Goal: Navigation & Orientation: Find specific page/section

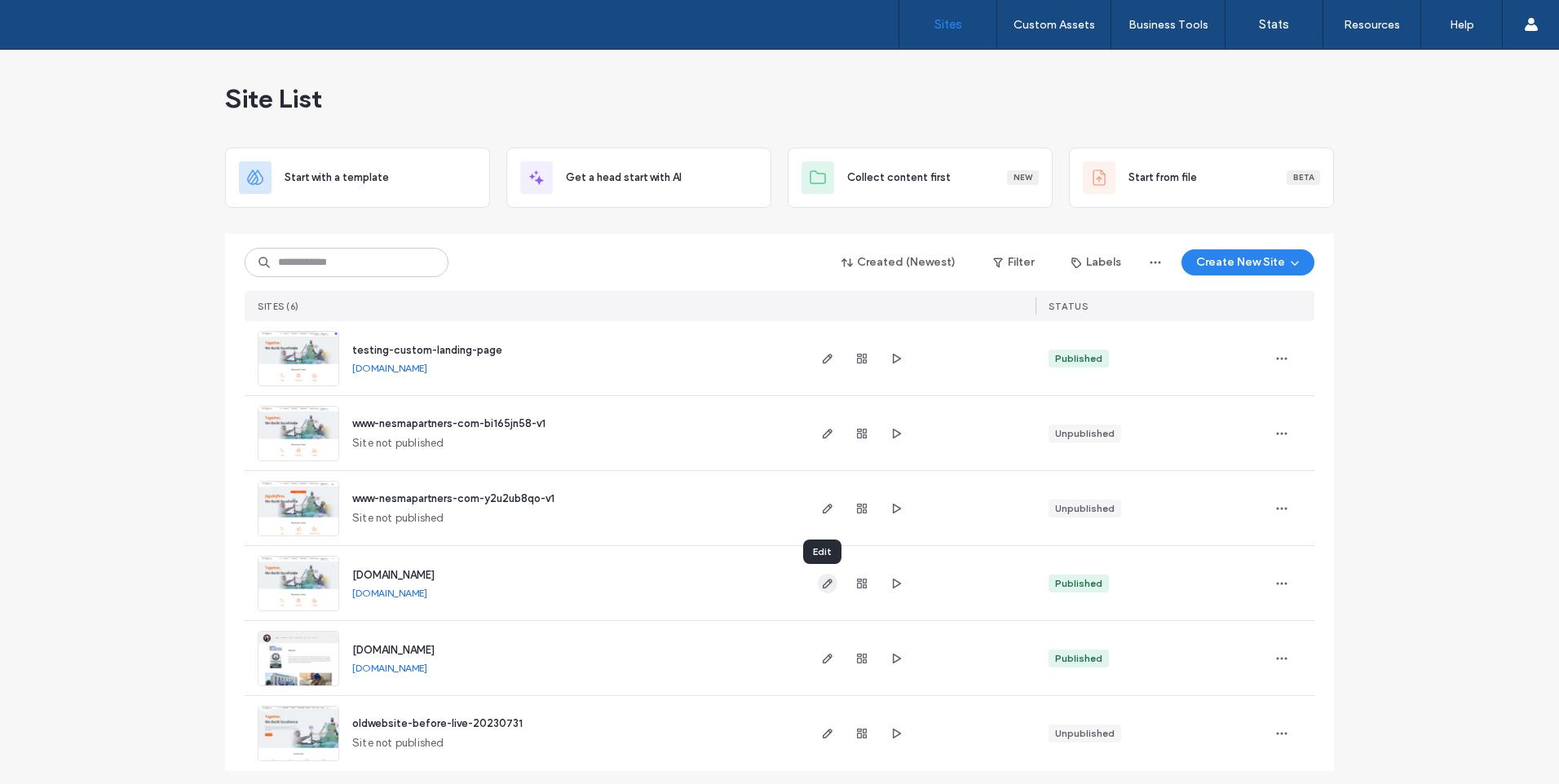
click at [821, 584] on icon "button" at bounding box center [828, 584] width 13 height 13
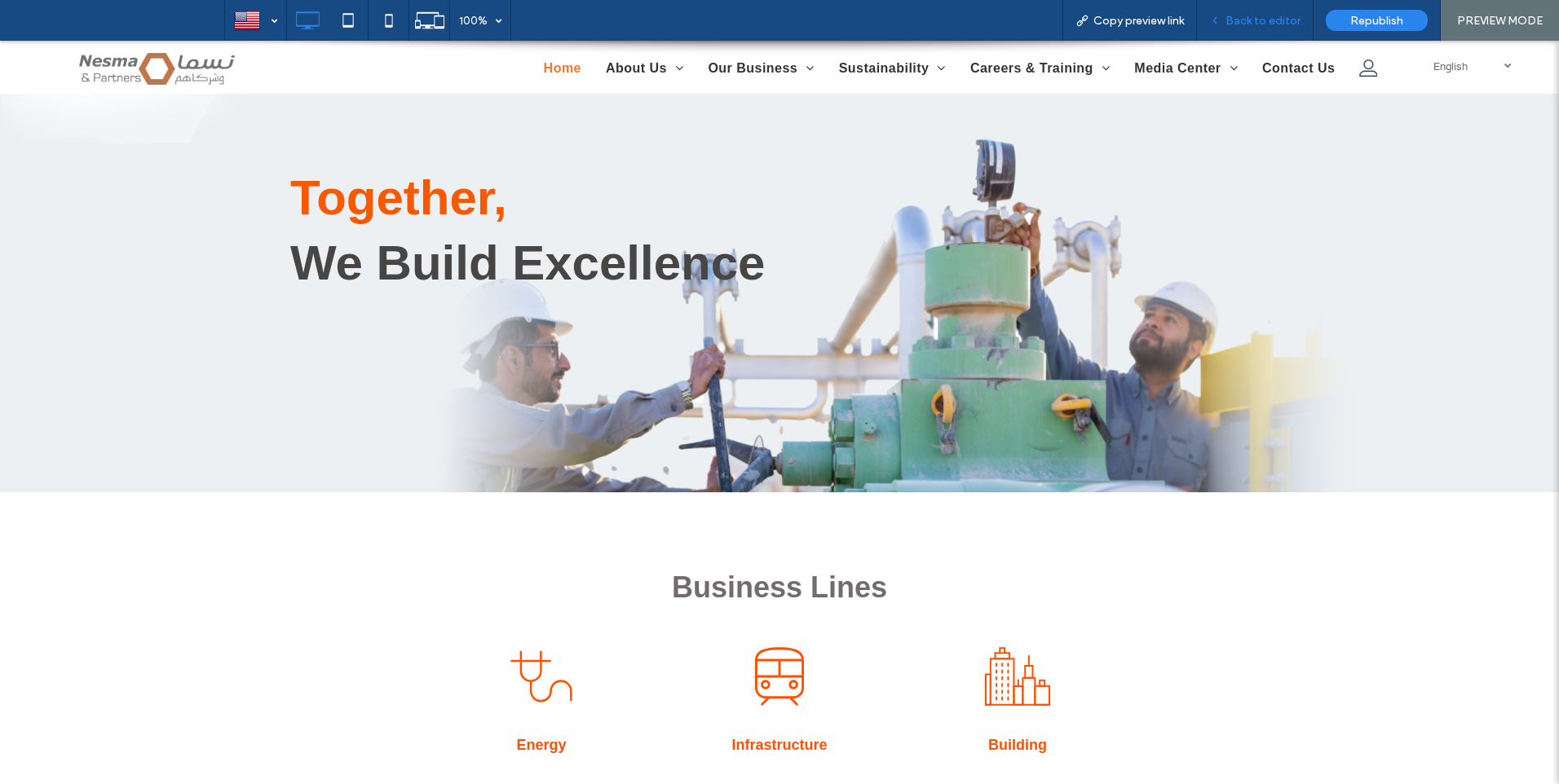
click at [1275, 19] on span "Back to editor" at bounding box center [1263, 21] width 75 height 14
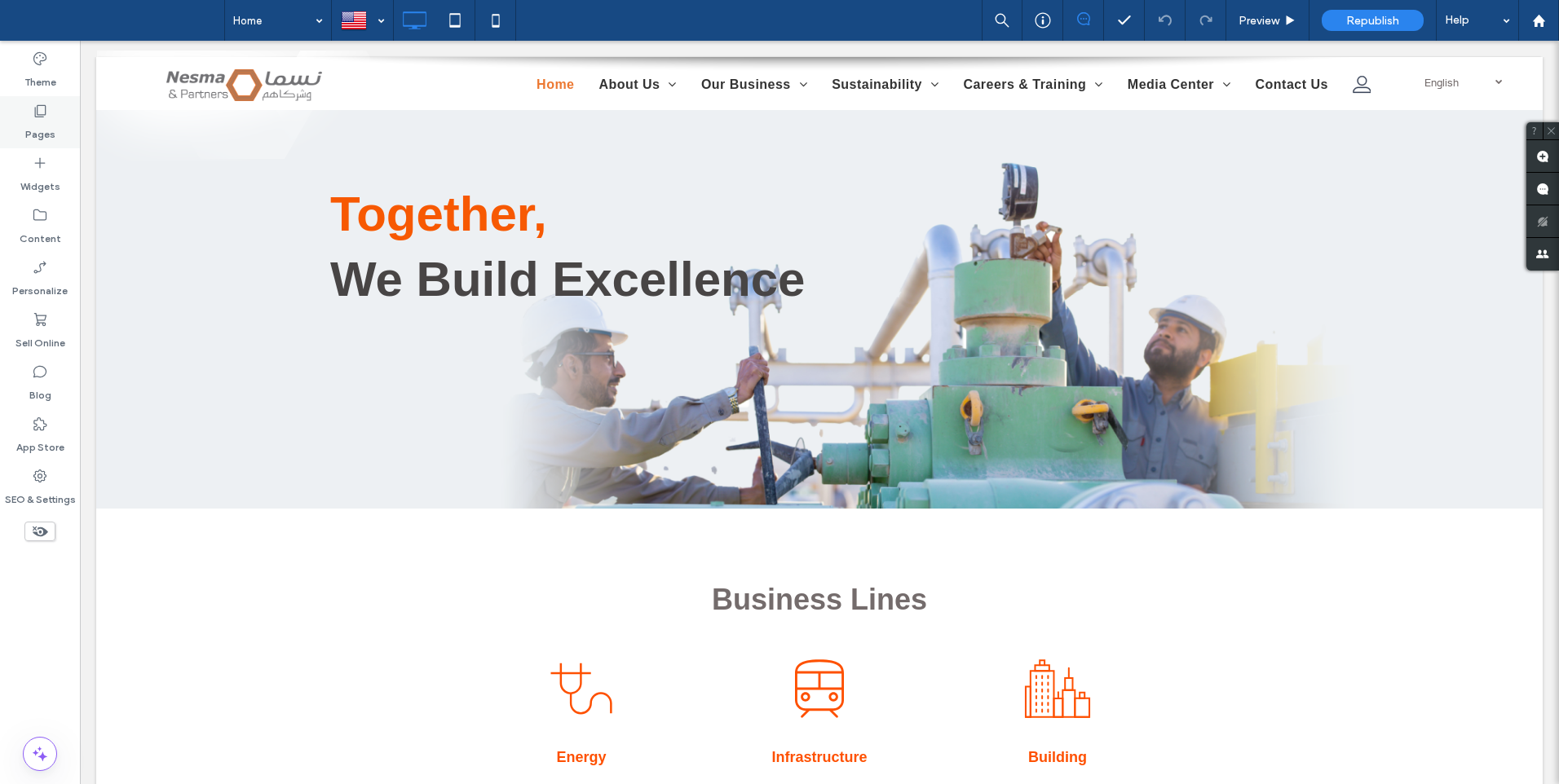
click at [46, 120] on label "Pages" at bounding box center [40, 130] width 30 height 23
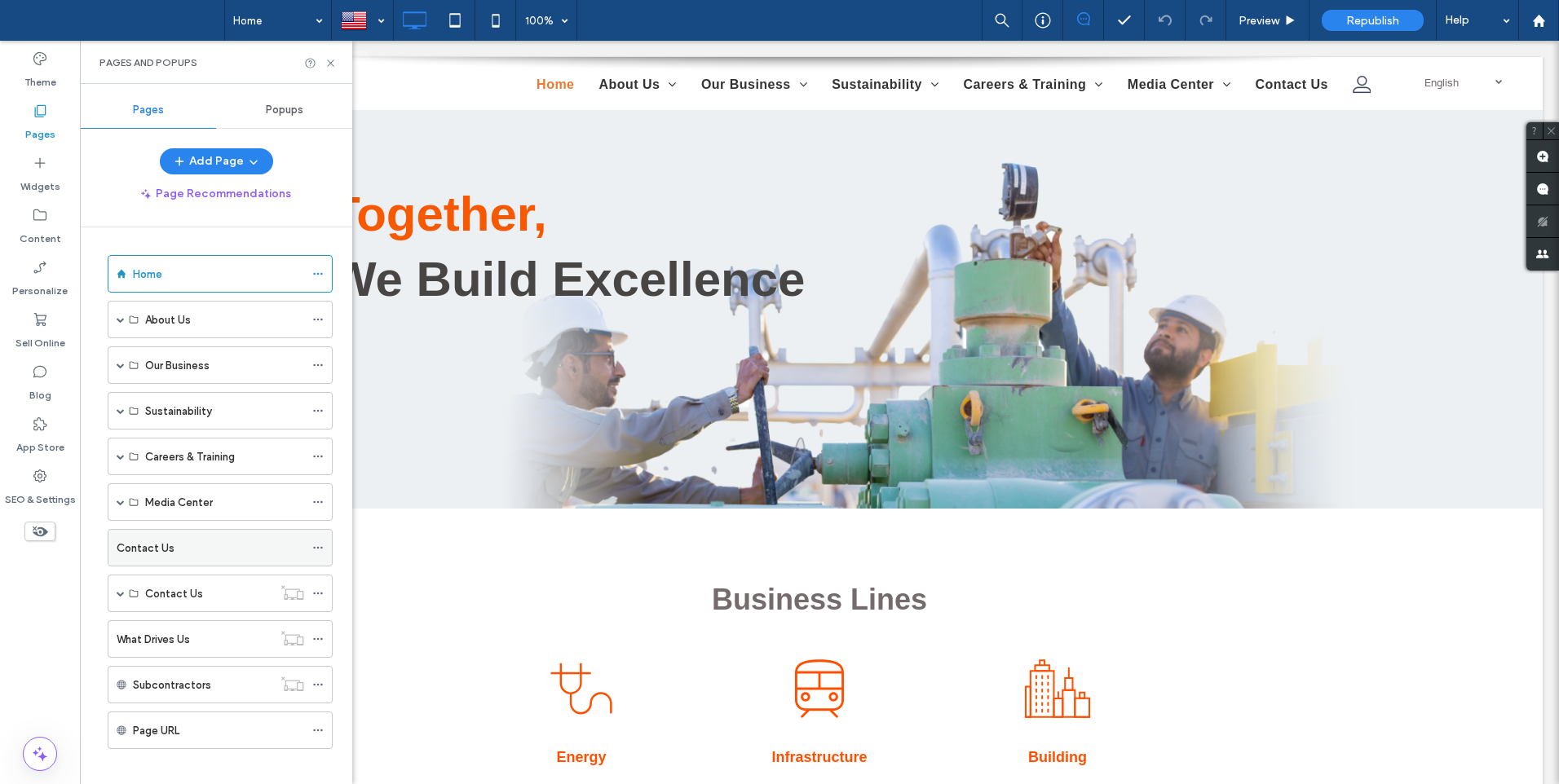
scroll to position [14, 0]
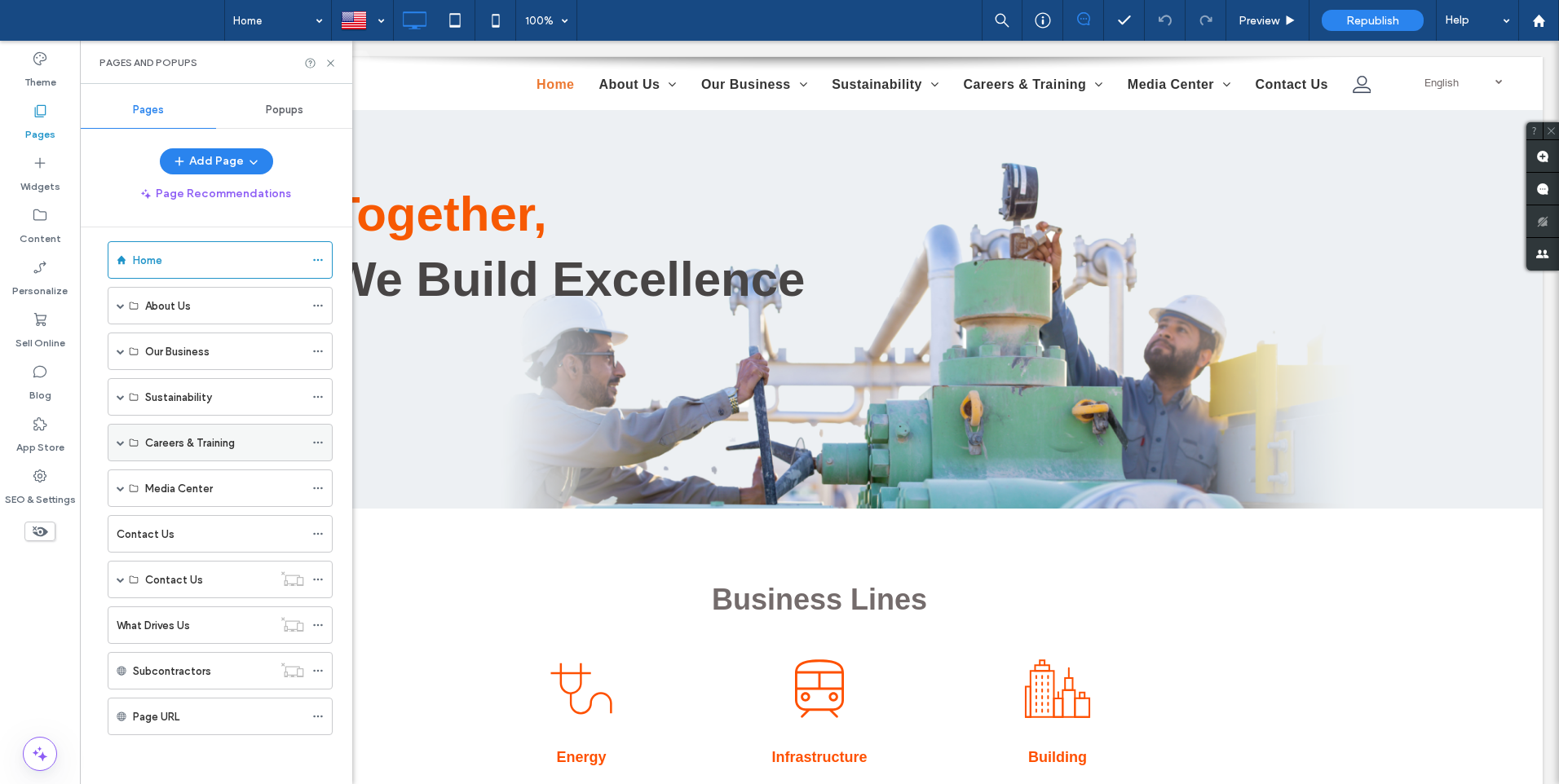
click at [115, 443] on div "Careers & Training" at bounding box center [220, 443] width 225 height 38
click at [118, 444] on span at bounding box center [121, 443] width 8 height 8
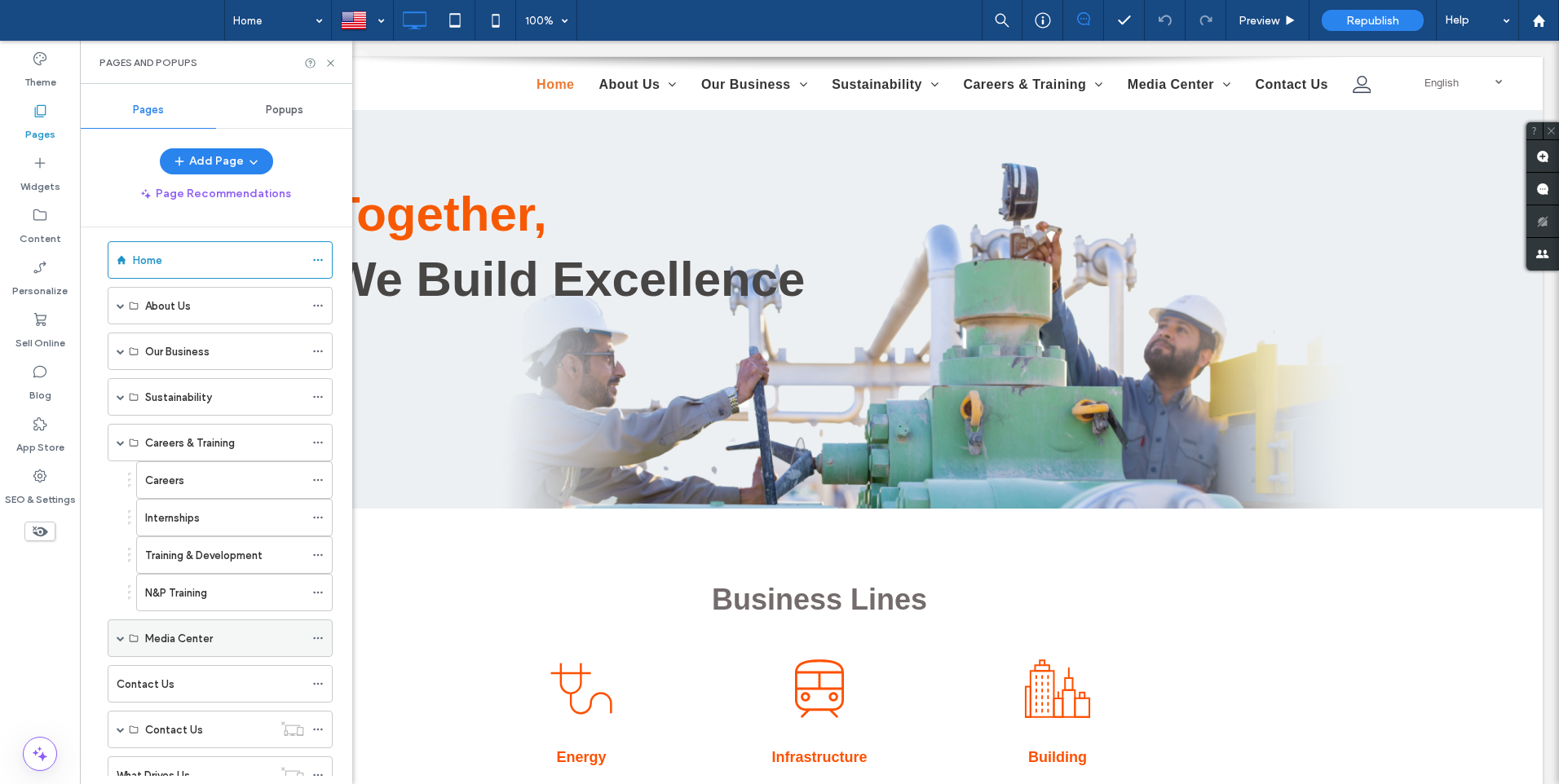
click at [118, 638] on span at bounding box center [121, 638] width 8 height 8
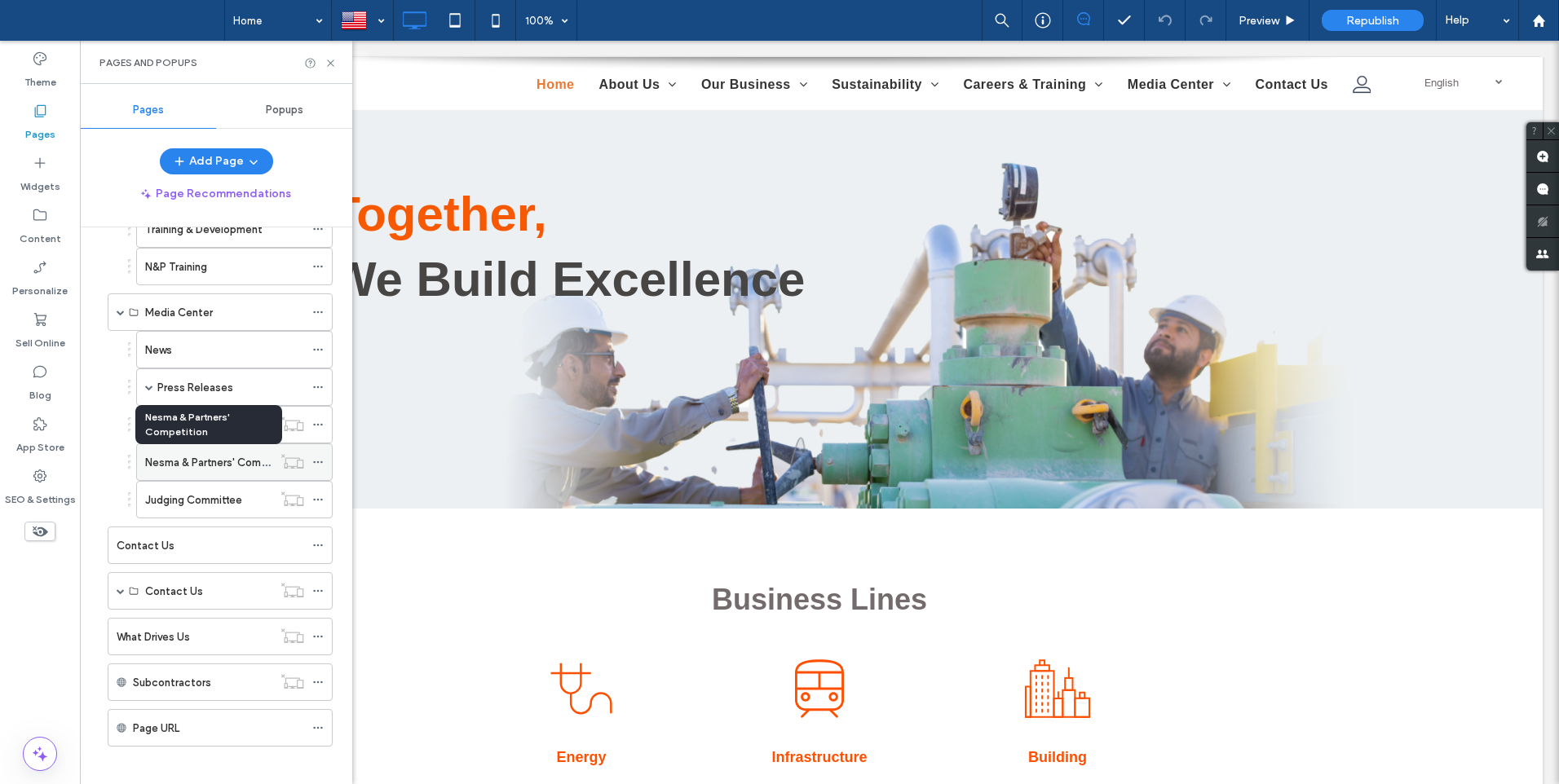
click at [213, 469] on label "Nesma & Partners' Competition" at bounding box center [223, 463] width 156 height 28
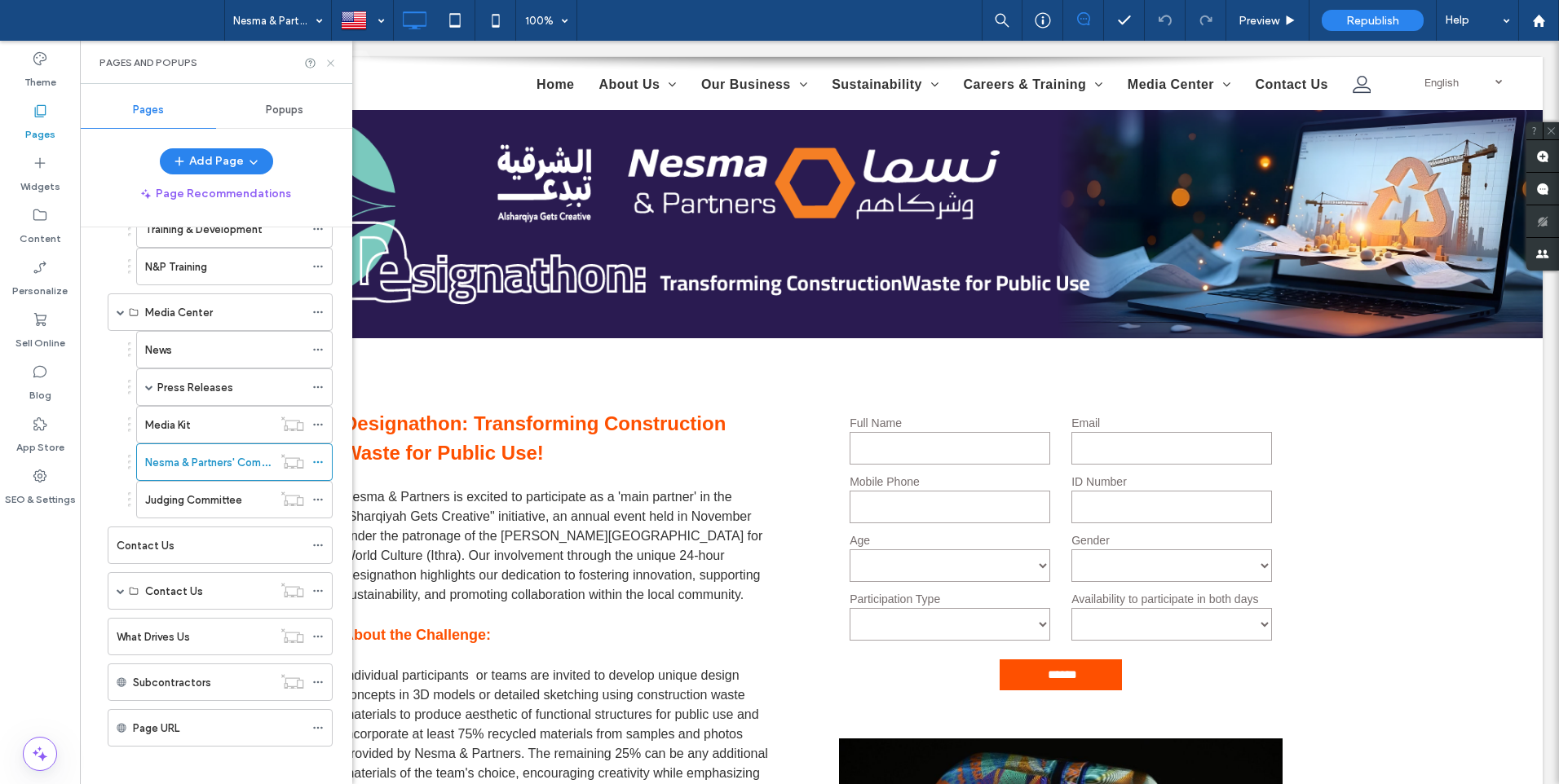
drag, startPoint x: 327, startPoint y: 63, endPoint x: 249, endPoint y: 24, distance: 87.2
click at [327, 63] on icon at bounding box center [331, 63] width 13 height 13
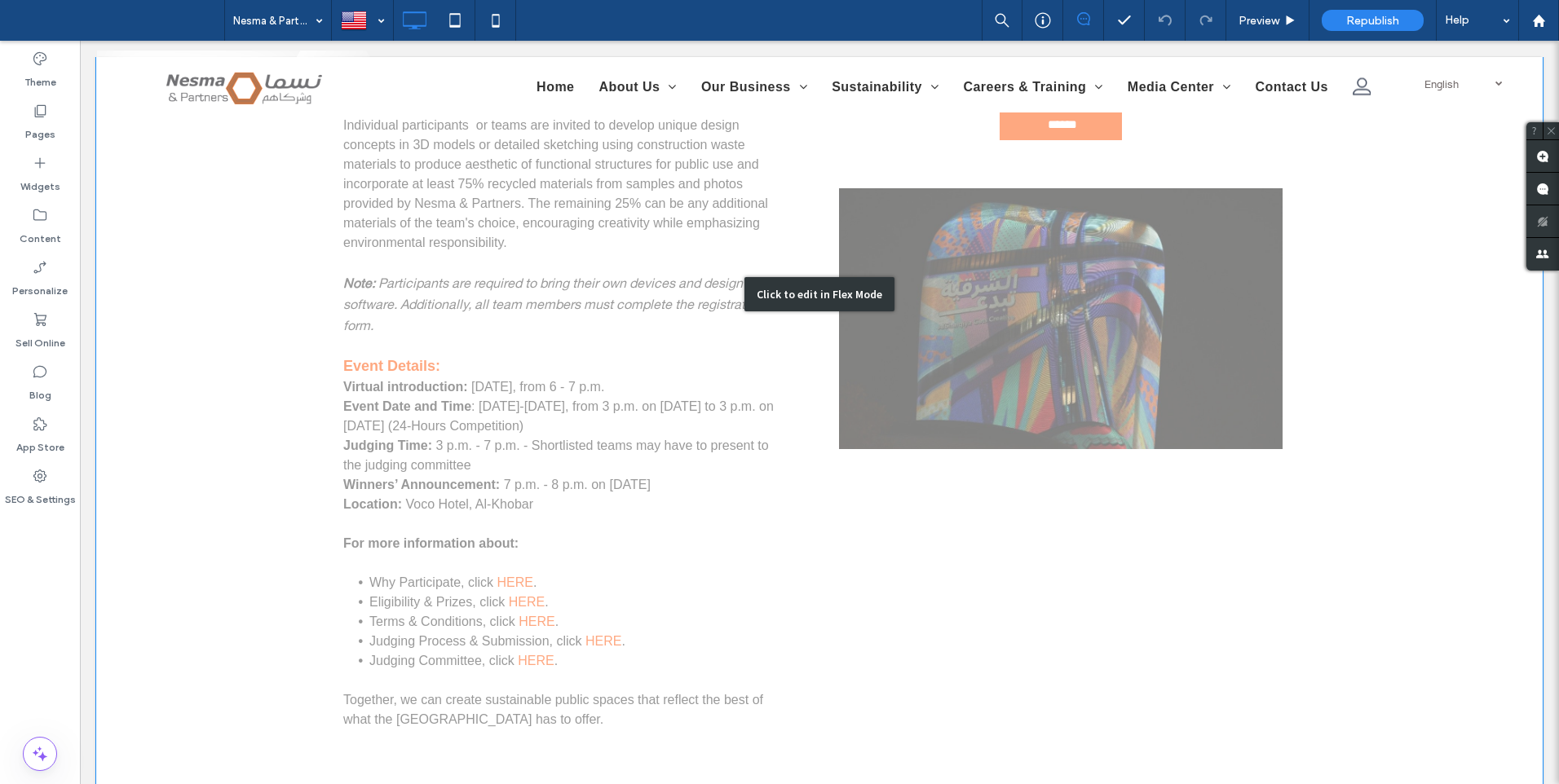
scroll to position [632, 0]
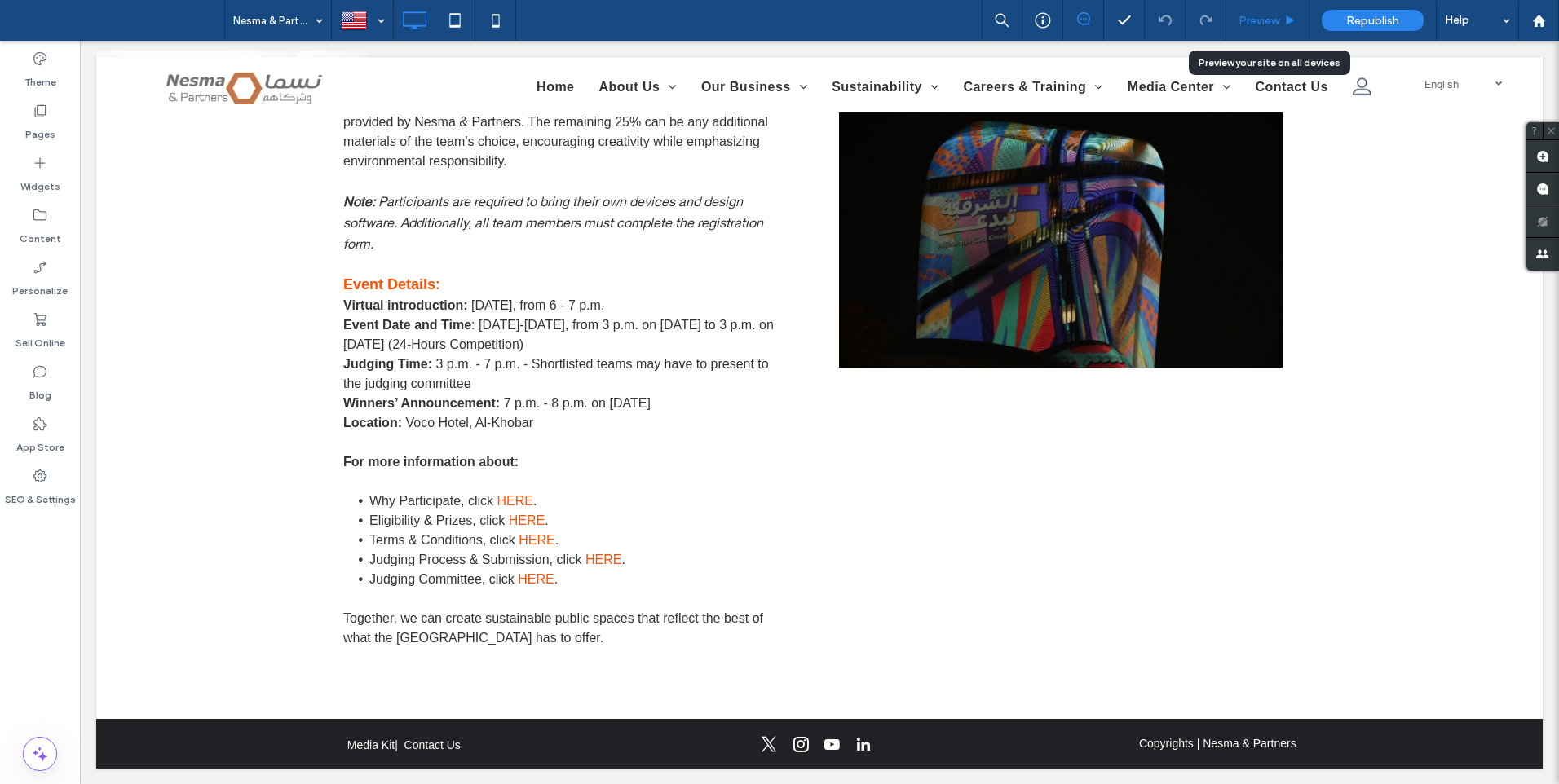
click at [1256, 17] on span "Preview" at bounding box center [1259, 21] width 41 height 14
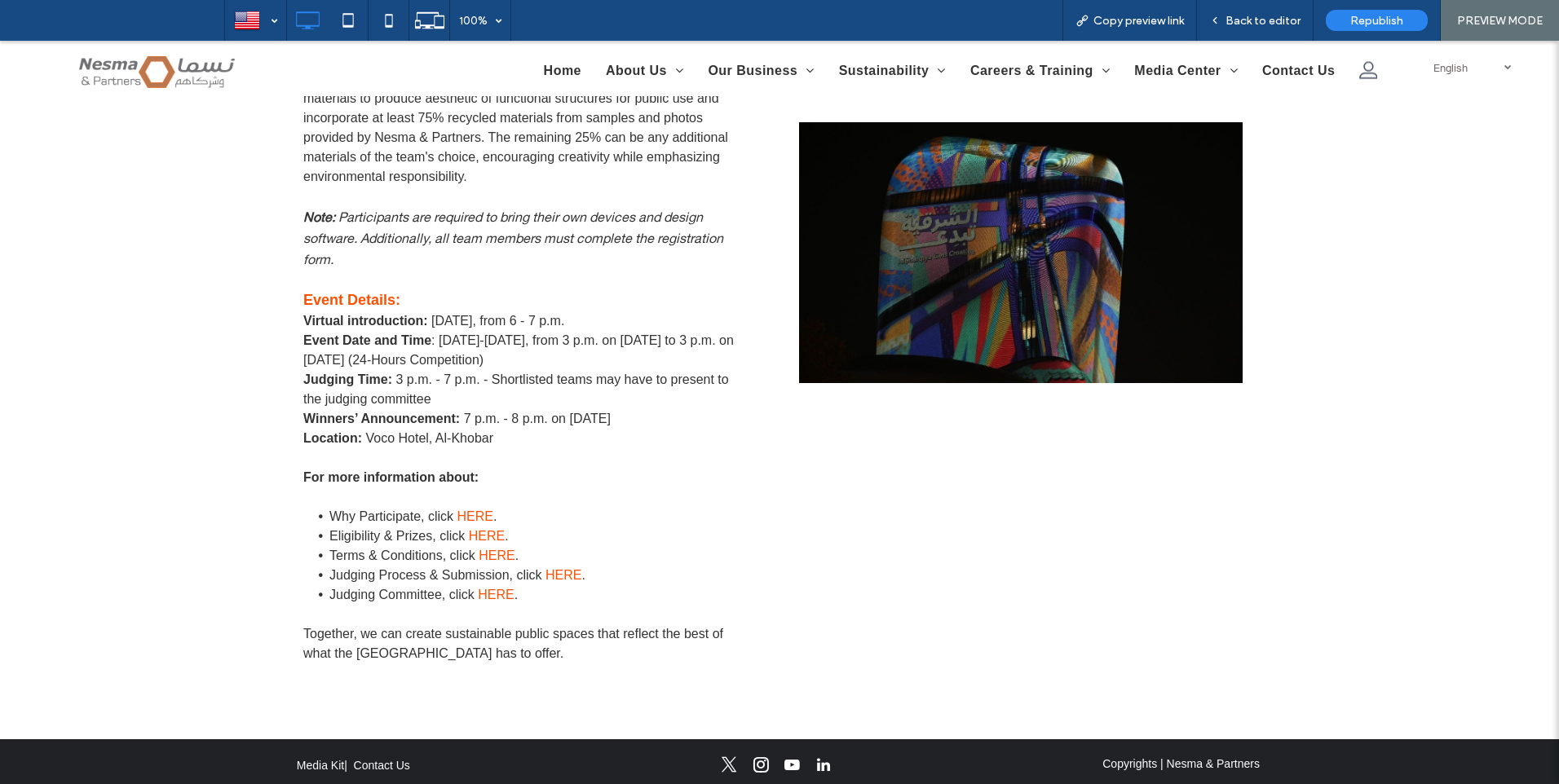
scroll to position [605, 0]
click at [475, 512] on link "HERE" at bounding box center [475, 515] width 36 height 14
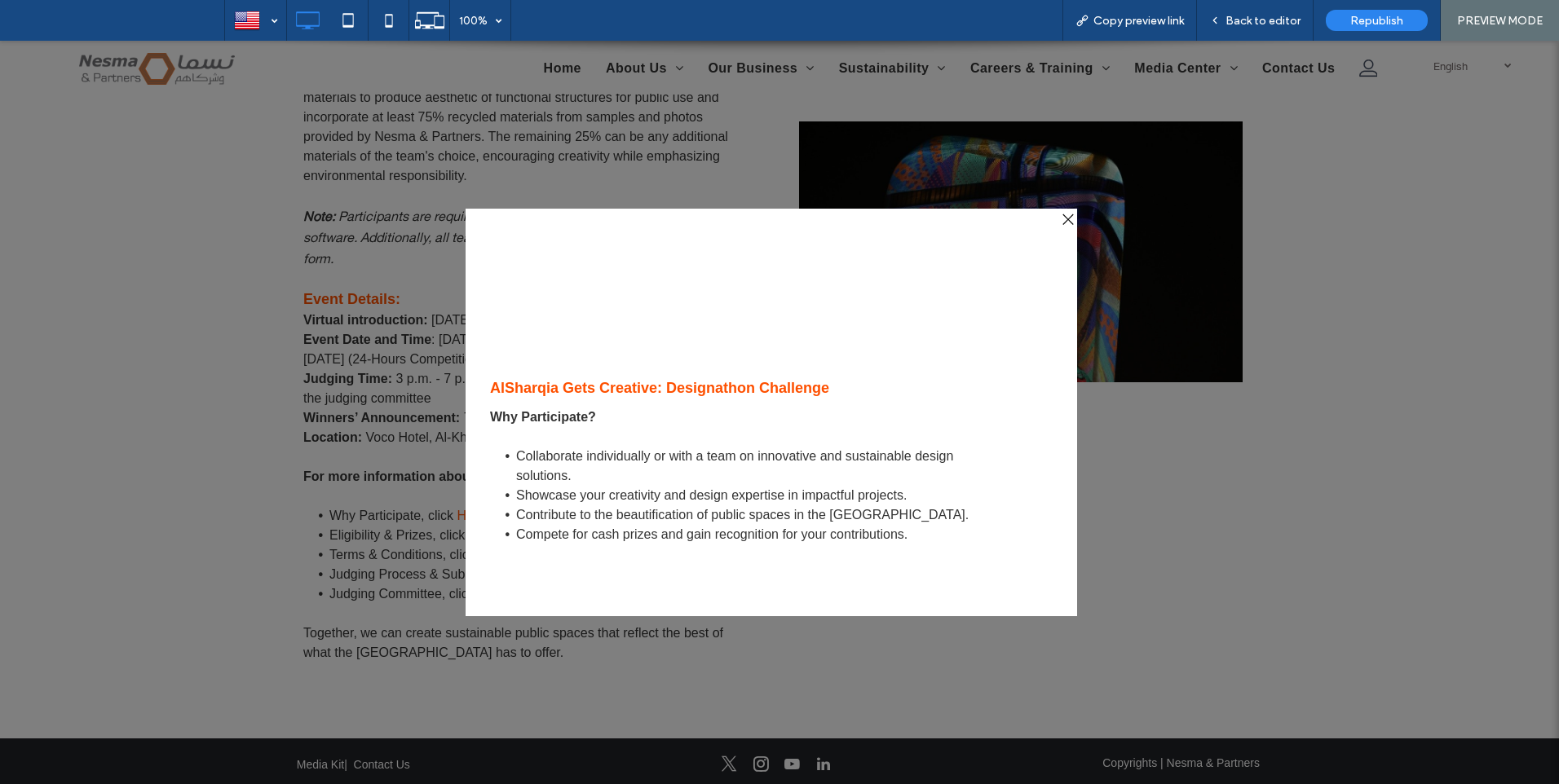
scroll to position [0, 0]
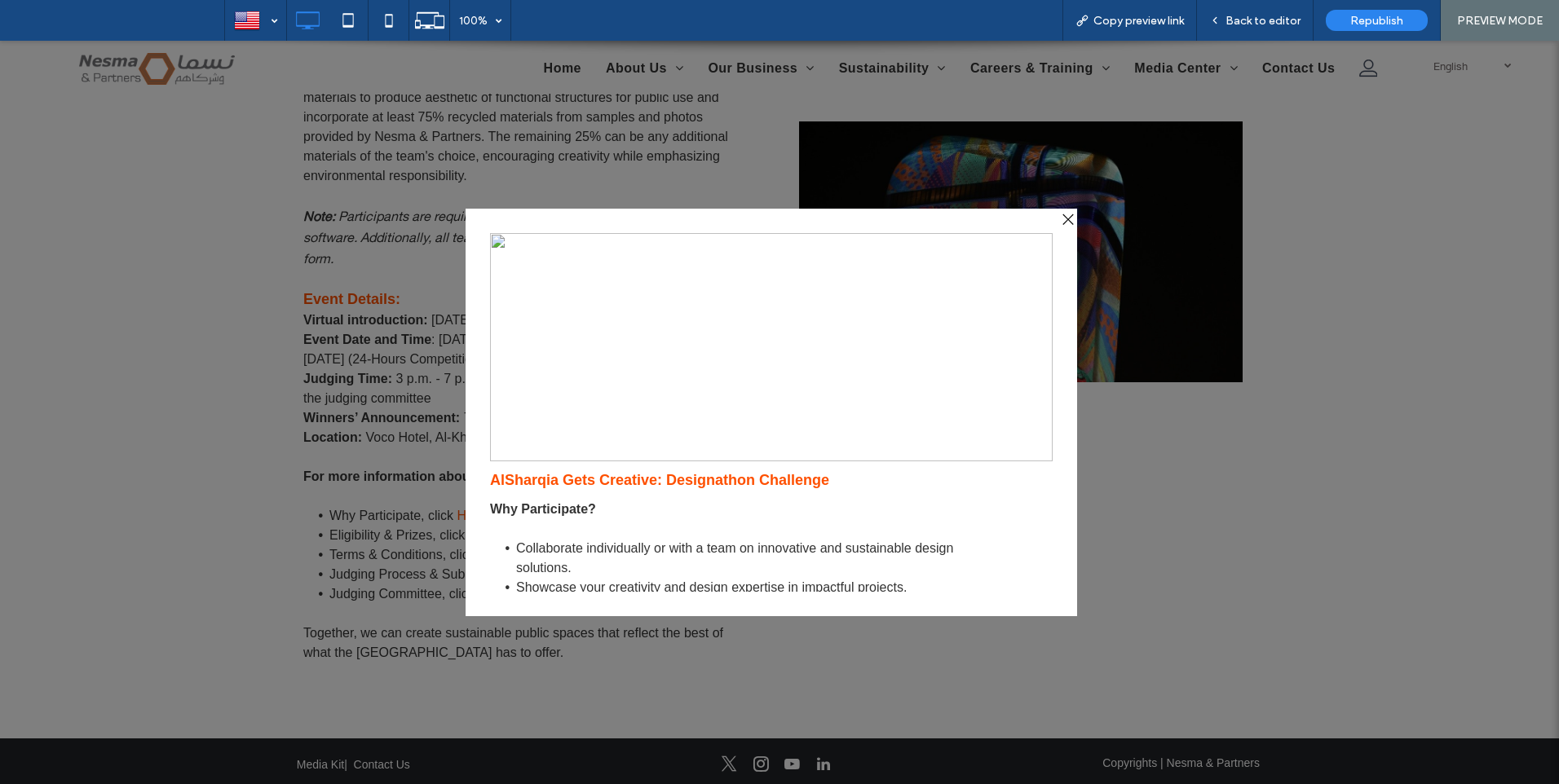
click at [1069, 217] on div at bounding box center [1066, 219] width 22 height 22
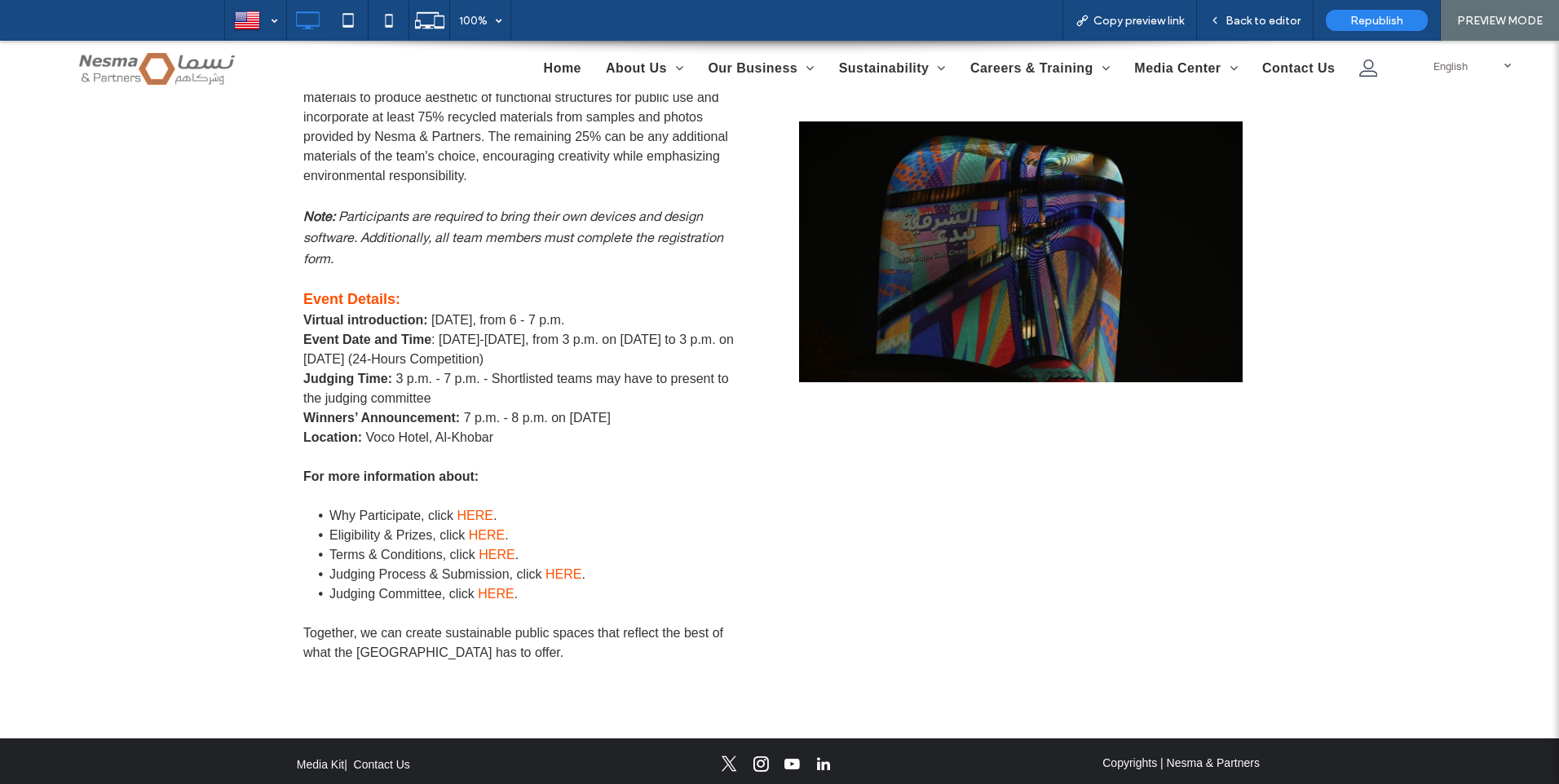
click at [485, 530] on link "HERE" at bounding box center [486, 535] width 36 height 14
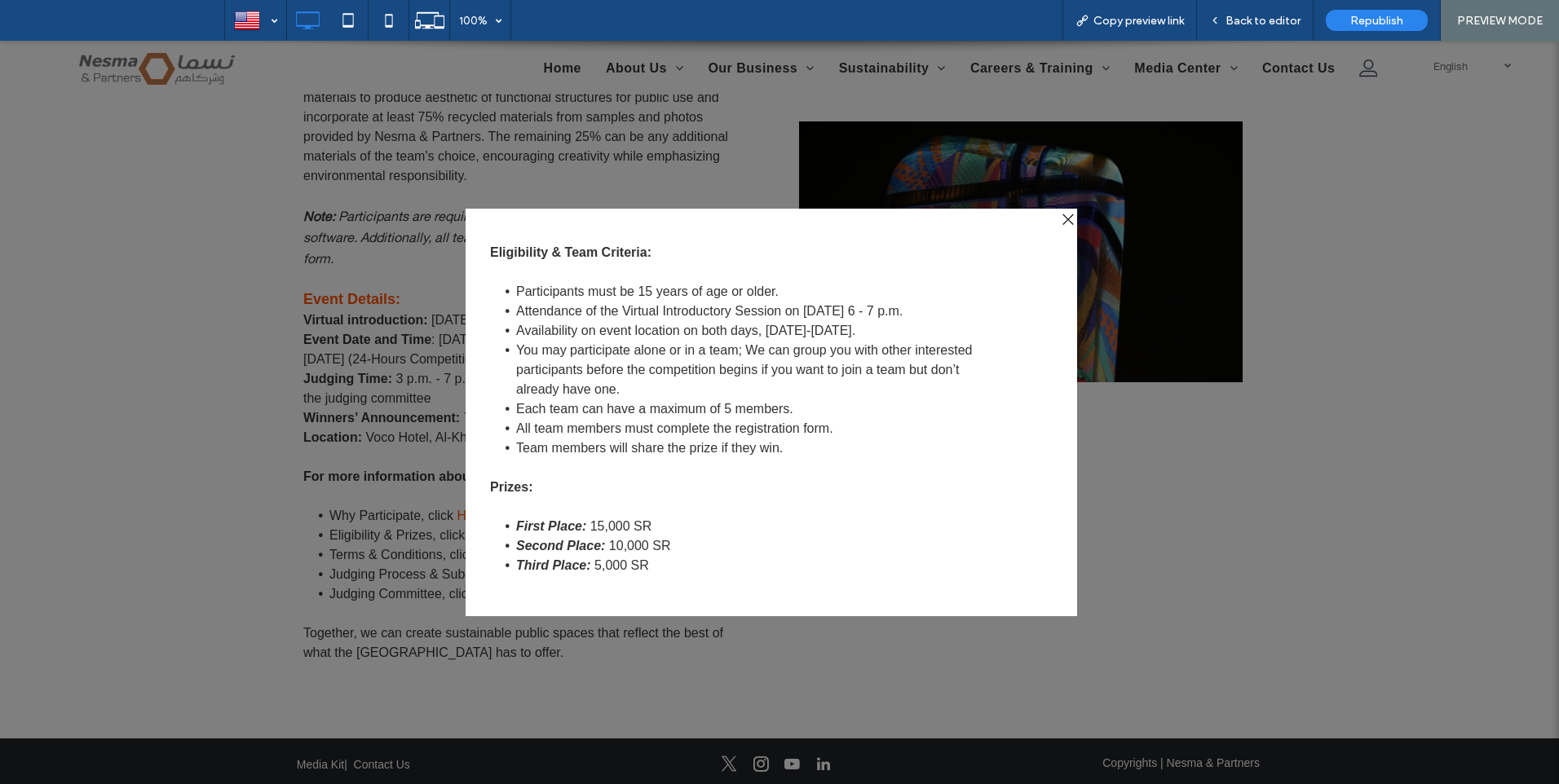
scroll to position [269, 0]
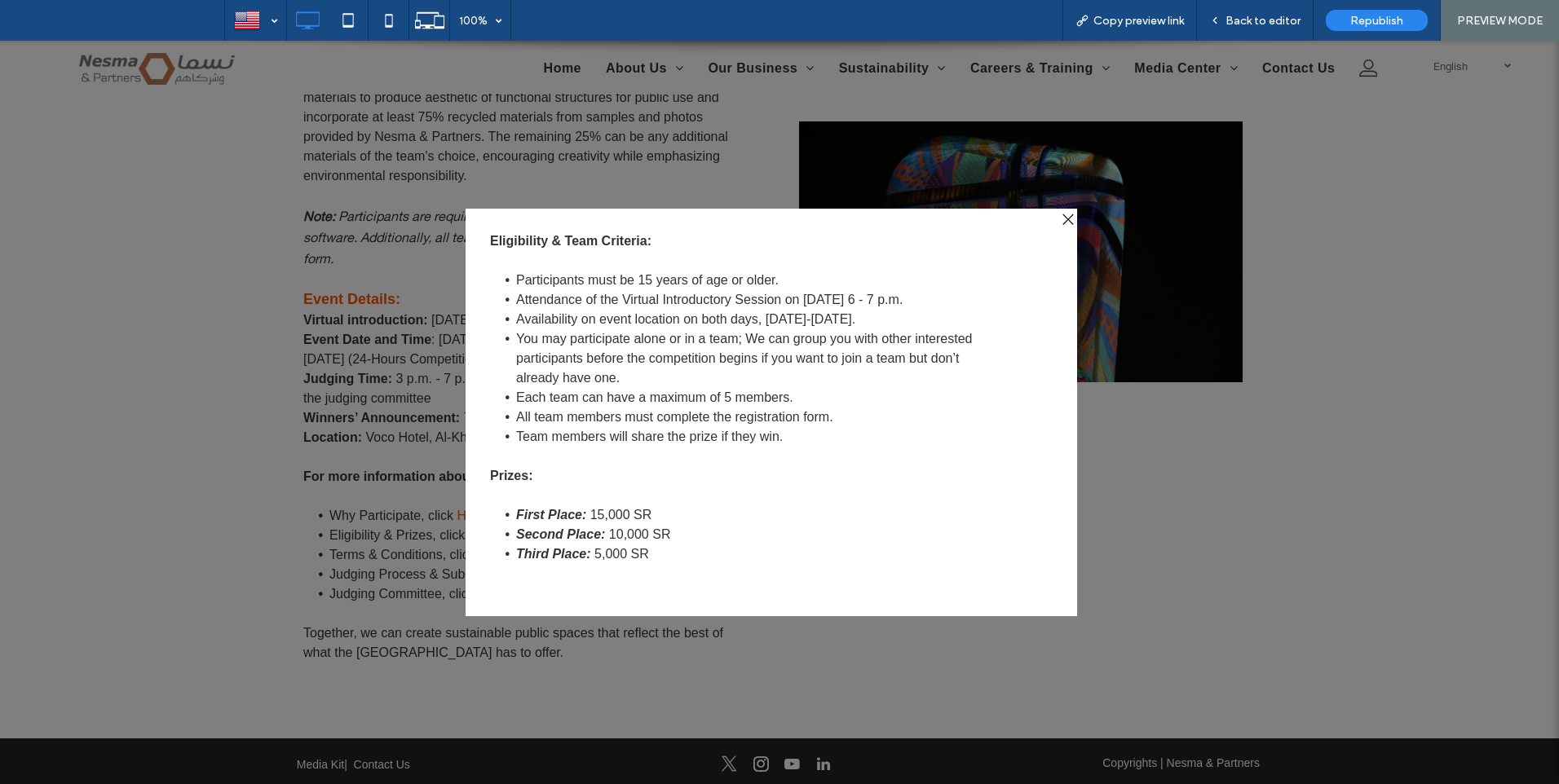
click at [1064, 221] on div at bounding box center [1066, 219] width 22 height 22
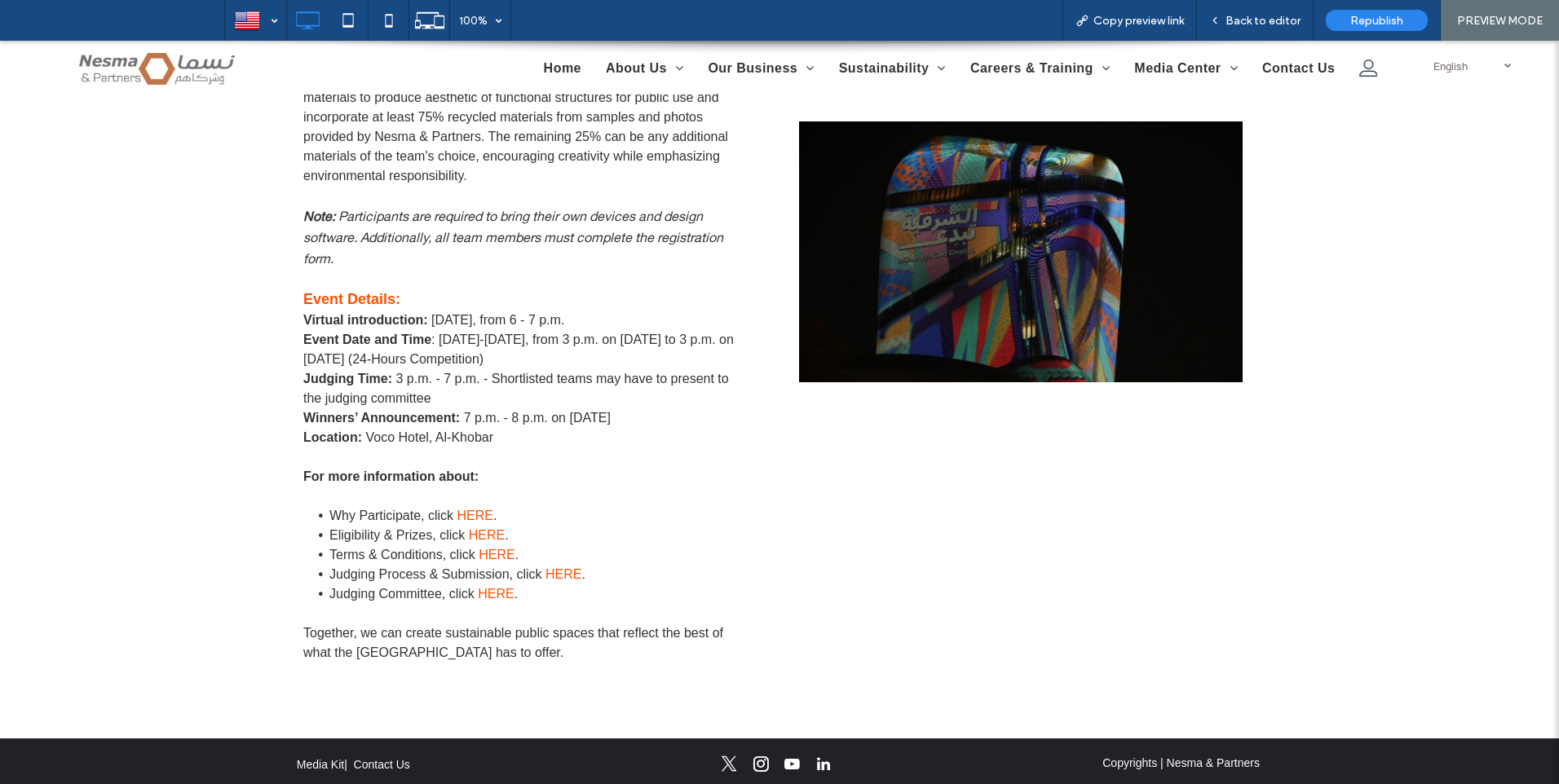
click at [488, 556] on link "HERE" at bounding box center [496, 555] width 36 height 14
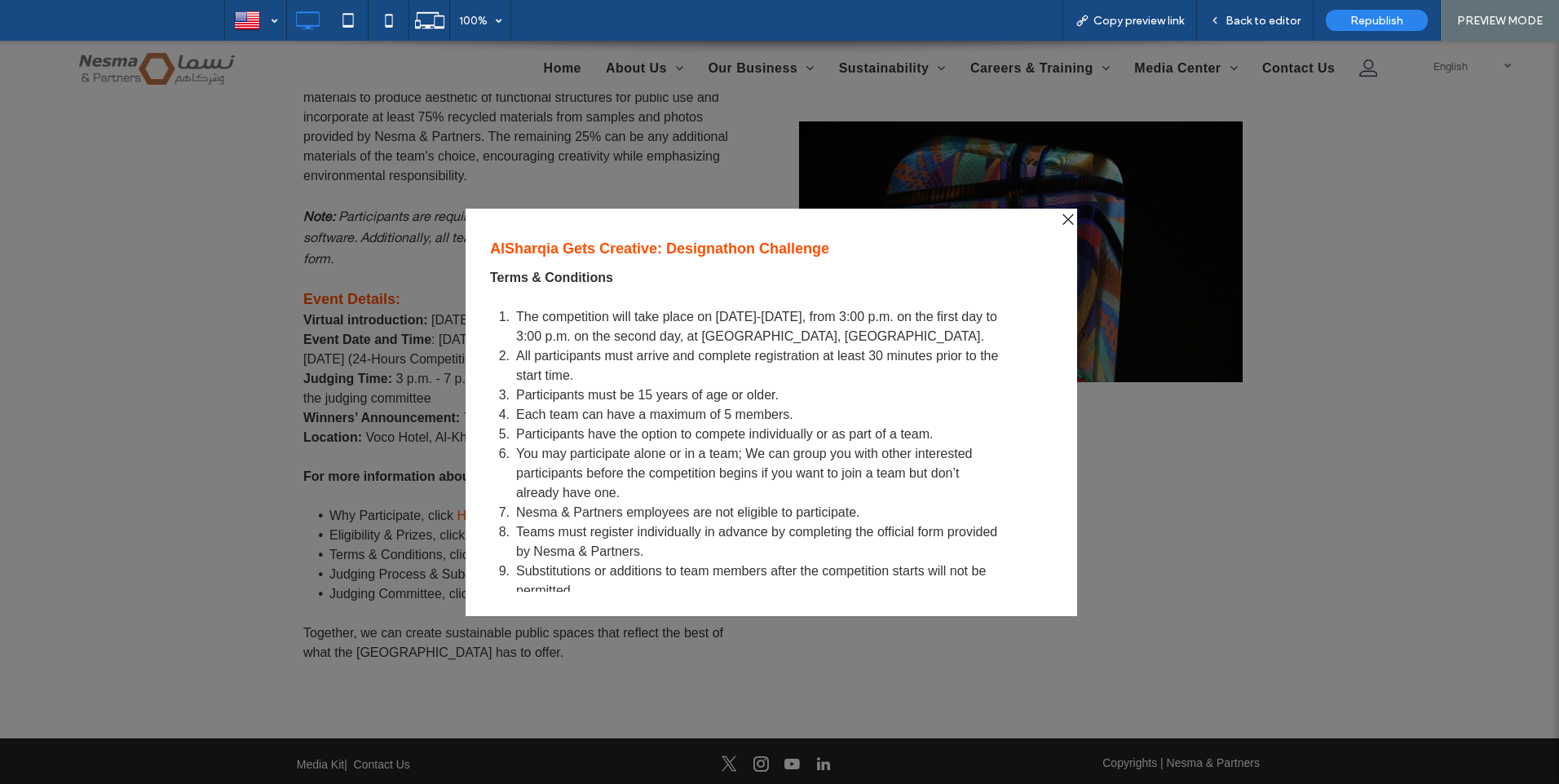
scroll to position [223, 0]
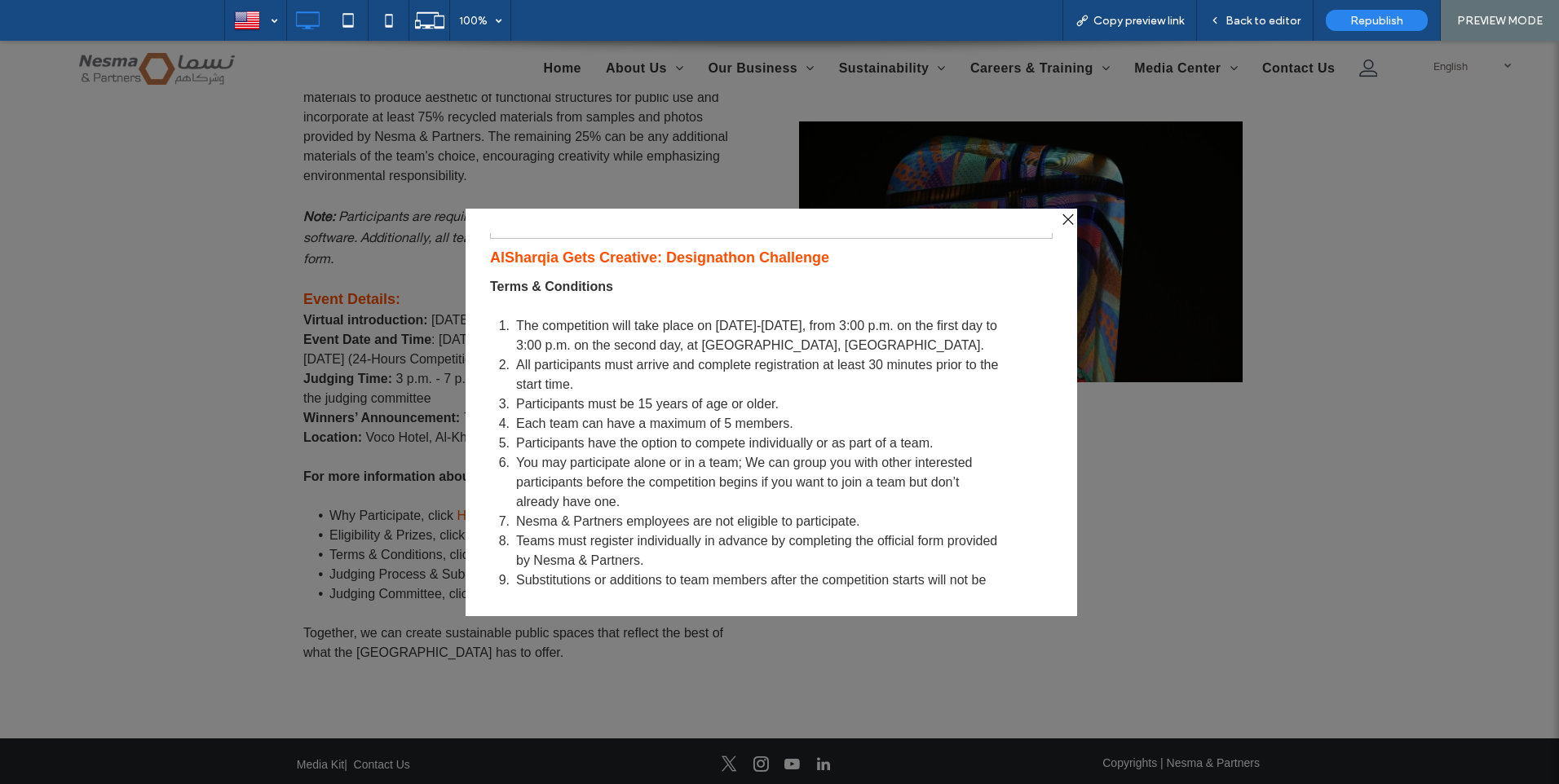
click at [1067, 222] on div at bounding box center [1066, 219] width 22 height 22
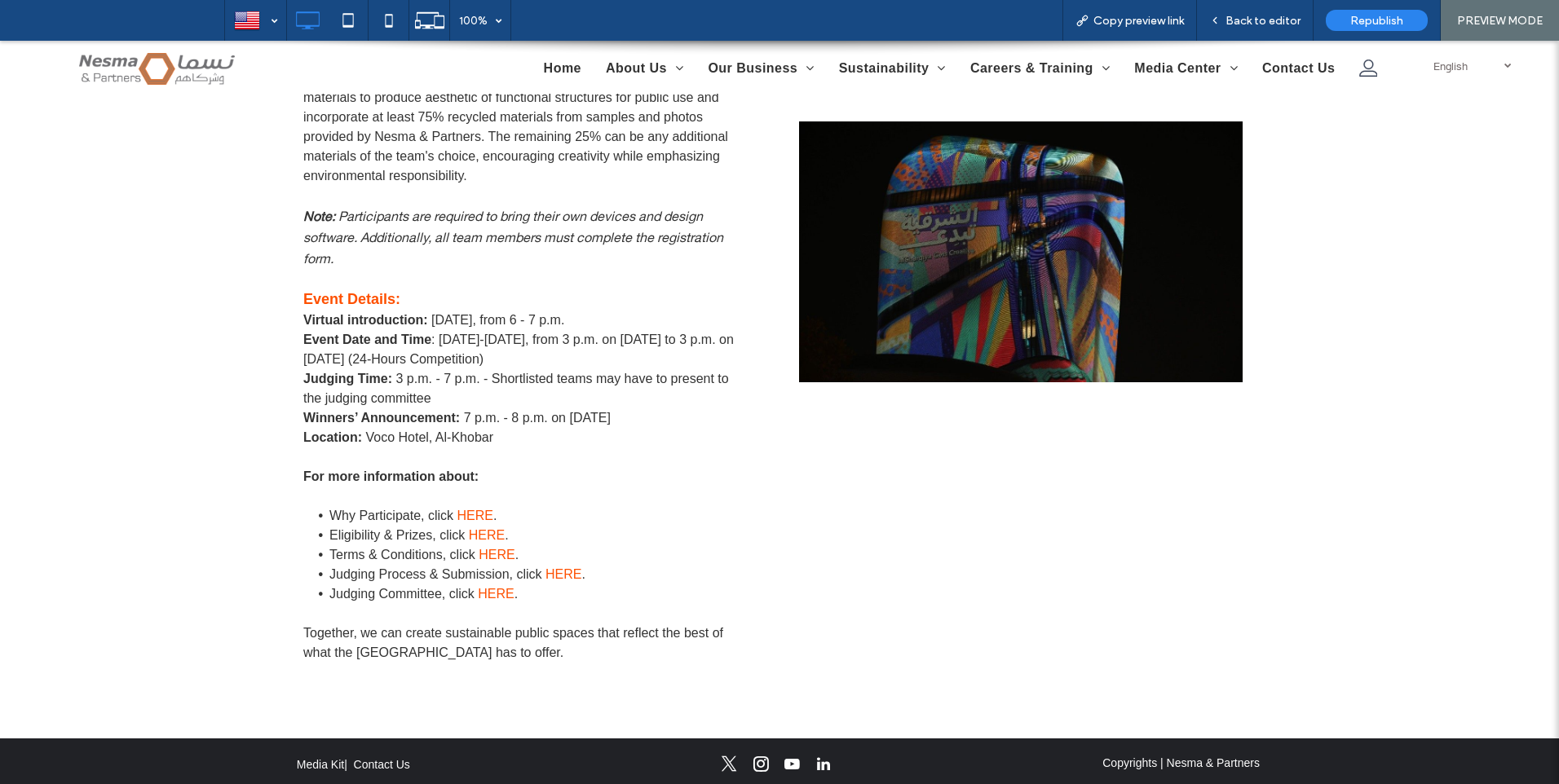
click at [563, 571] on link "HERE" at bounding box center [563, 574] width 36 height 14
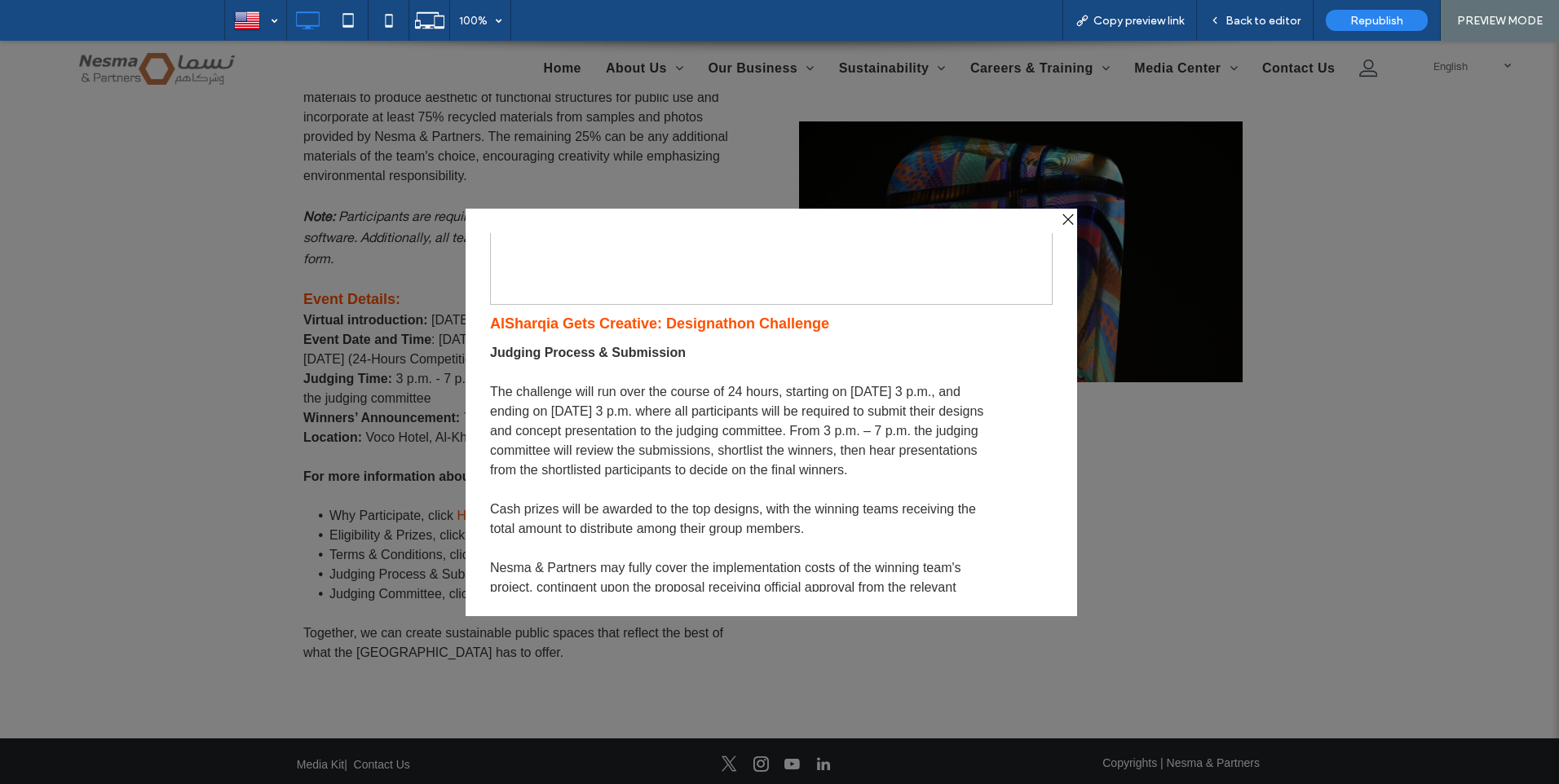
scroll to position [128, 0]
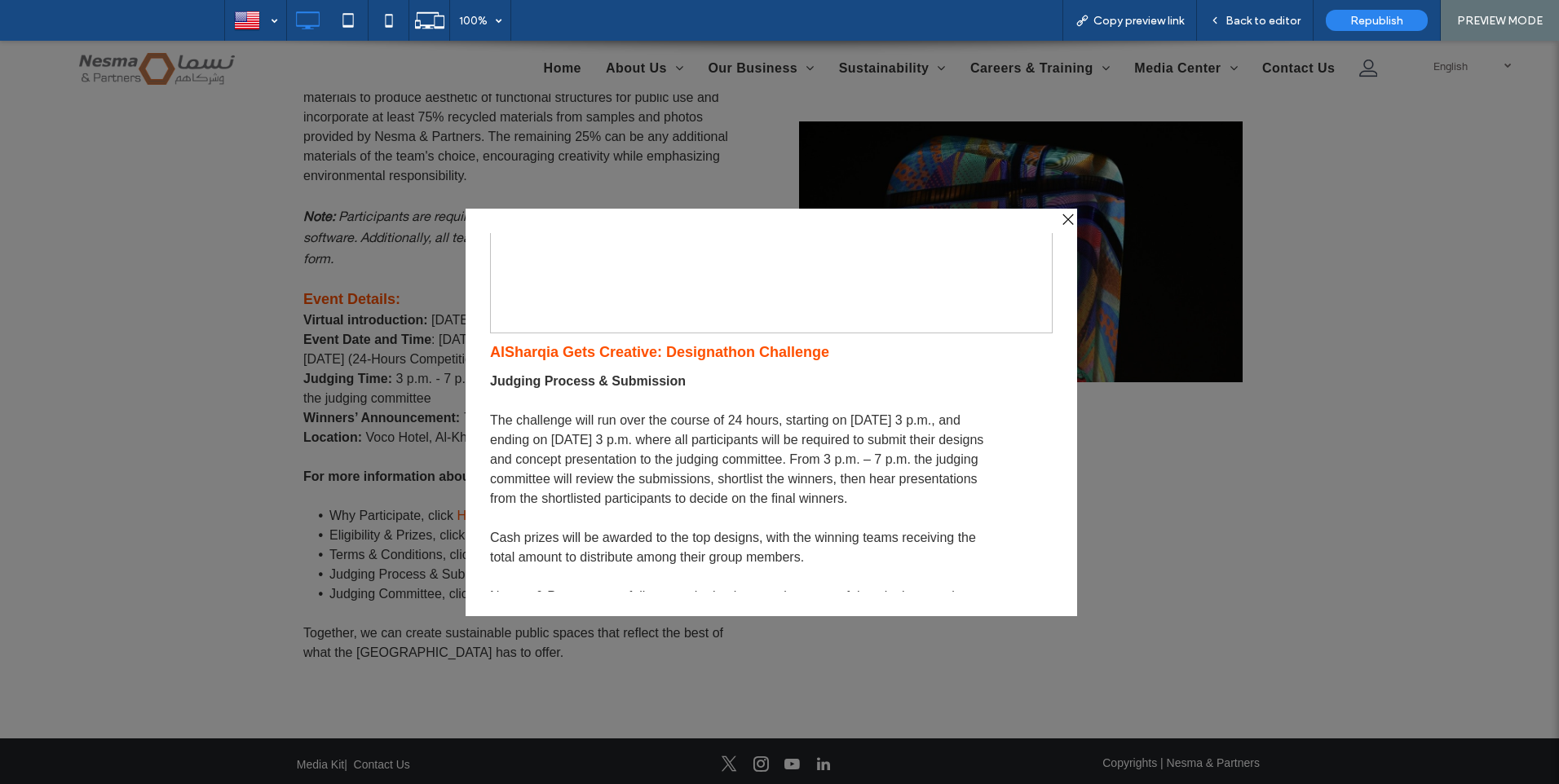
click at [1066, 218] on div at bounding box center [1066, 219] width 22 height 22
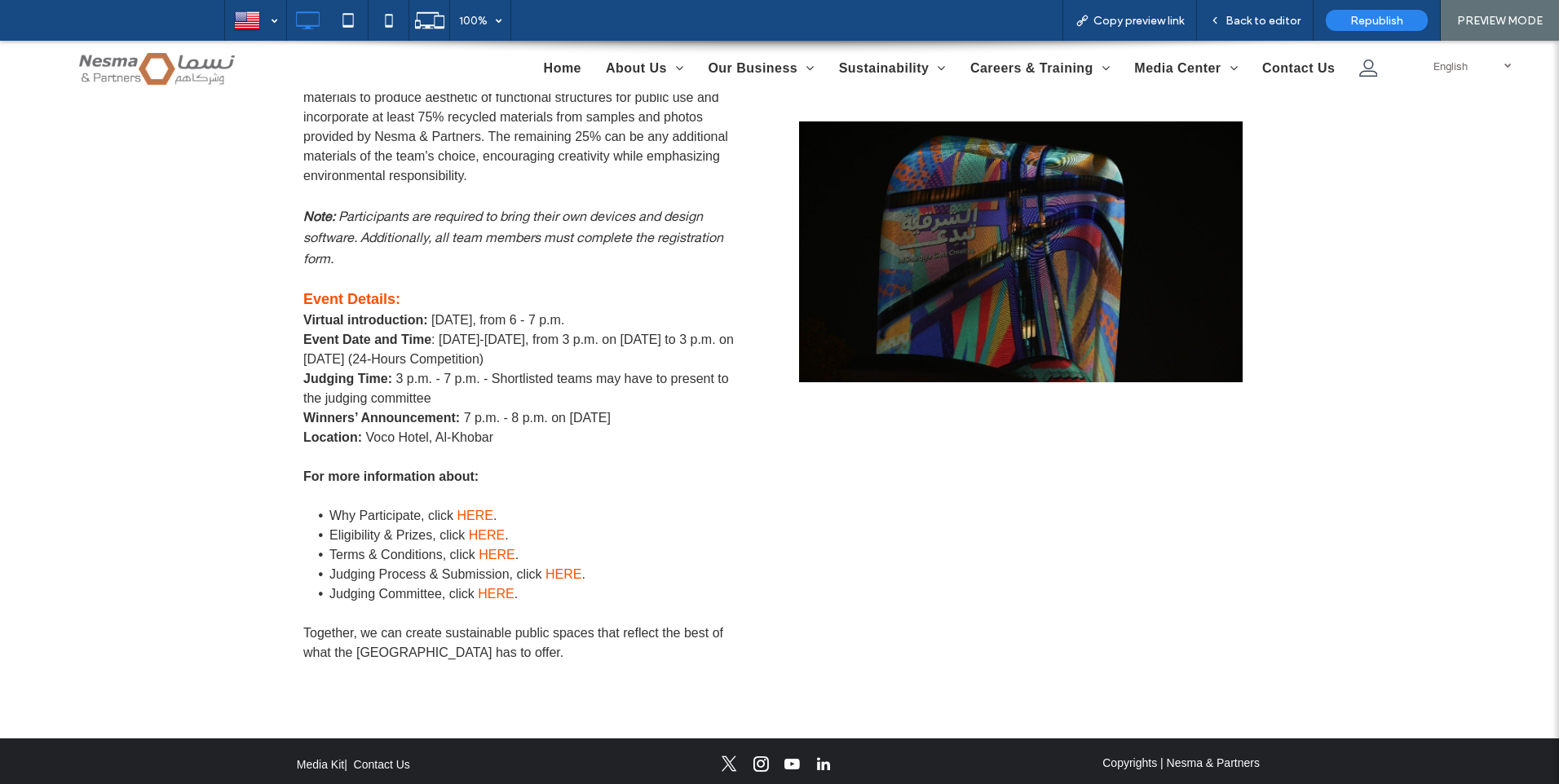
click at [490, 594] on link "HERE" at bounding box center [495, 593] width 36 height 14
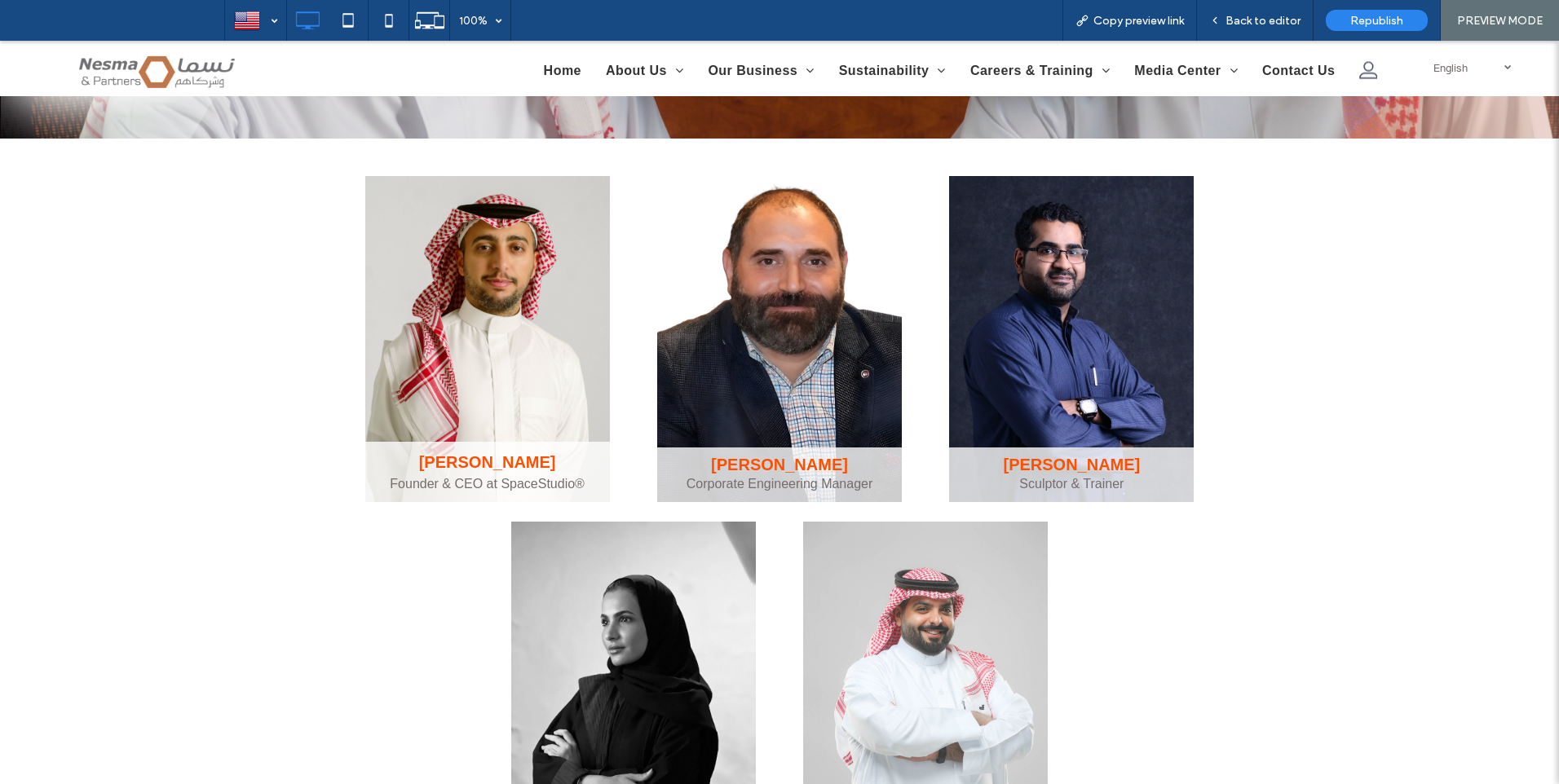
scroll to position [172, 0]
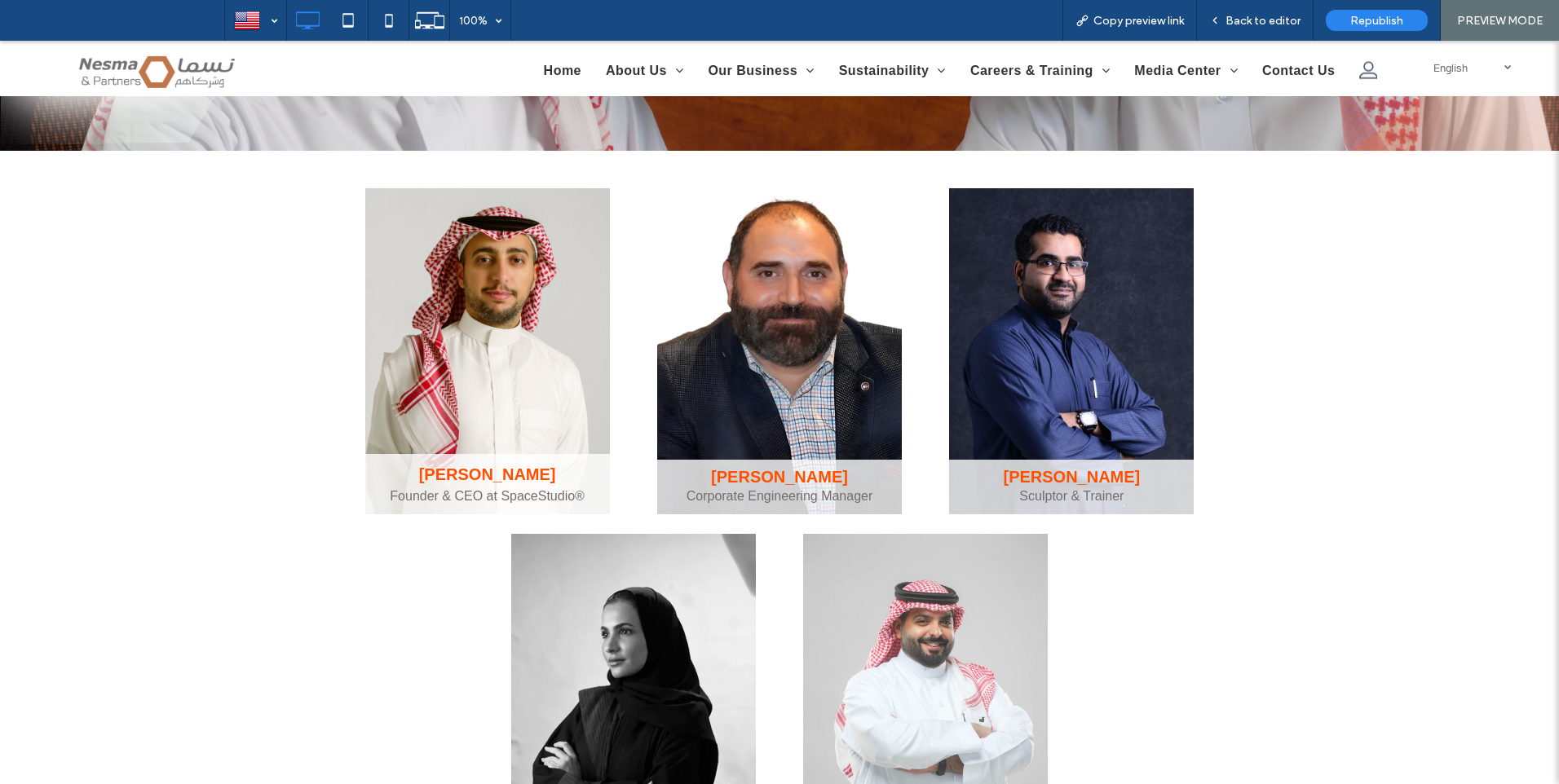
click at [1103, 489] on link "Sculptor & Trainer" at bounding box center [1071, 496] width 105 height 14
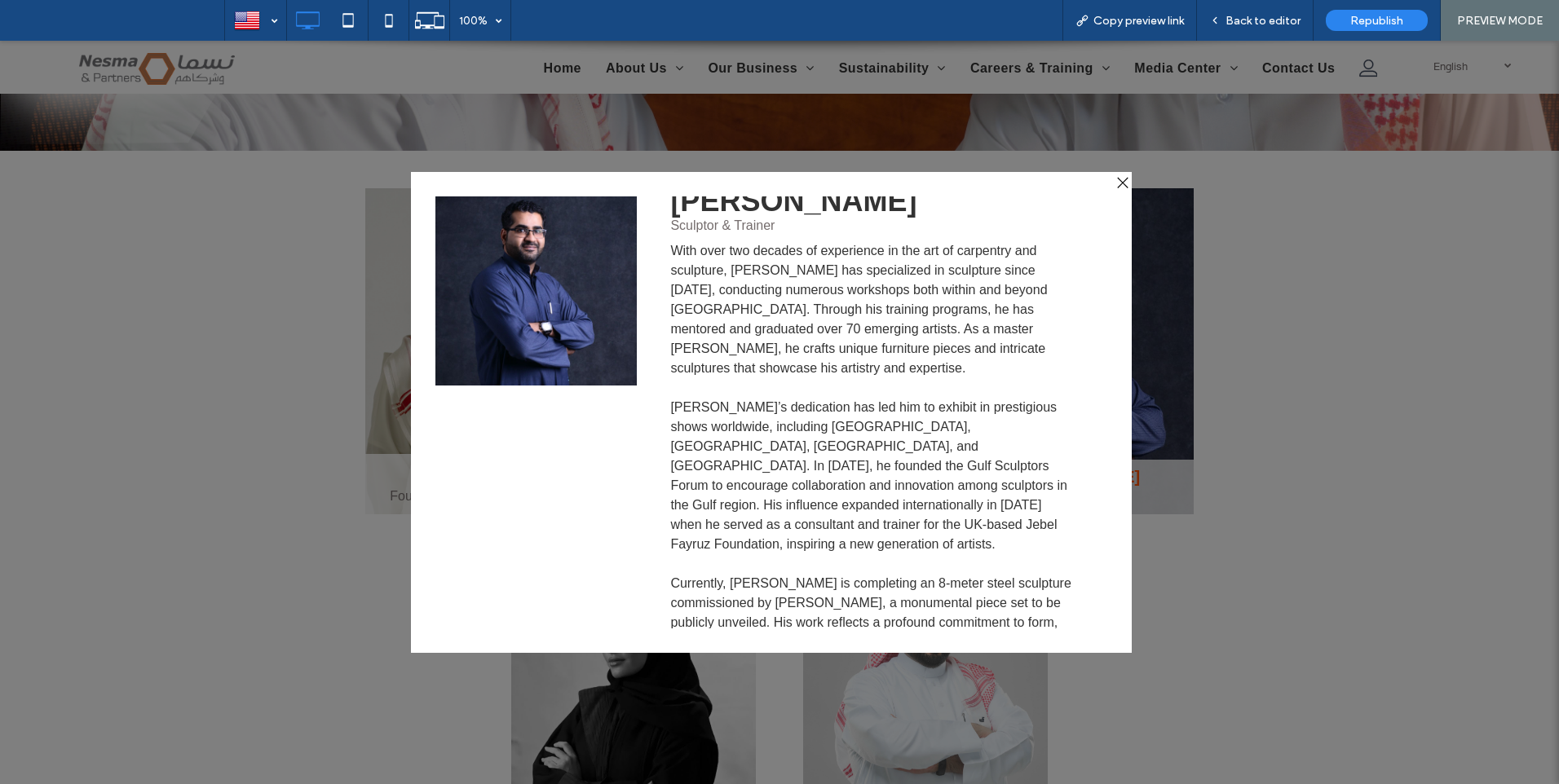
scroll to position [0, 0]
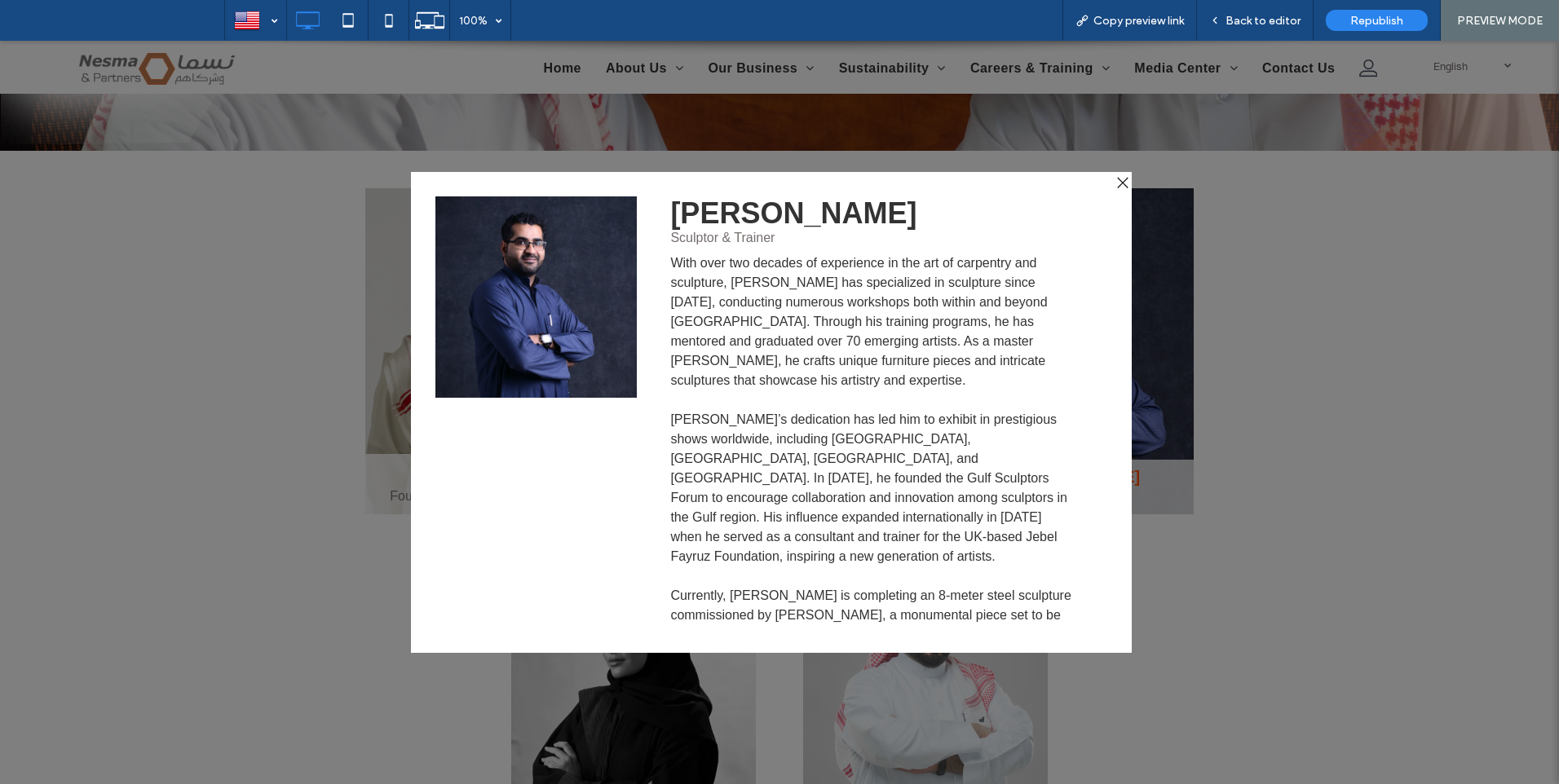
click at [1120, 179] on div at bounding box center [1121, 183] width 22 height 22
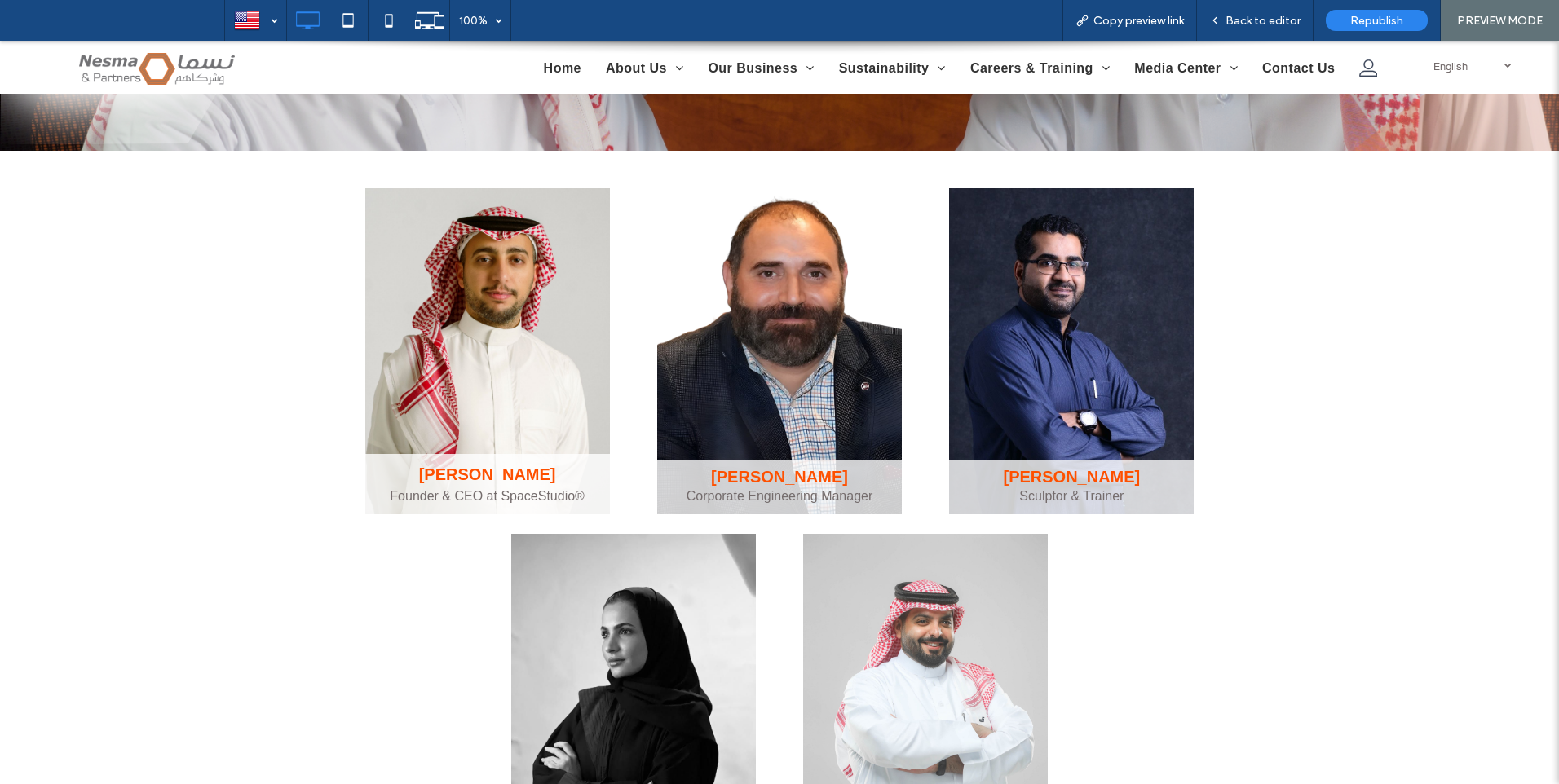
click at [778, 474] on link "[PERSON_NAME]" at bounding box center [779, 476] width 137 height 18
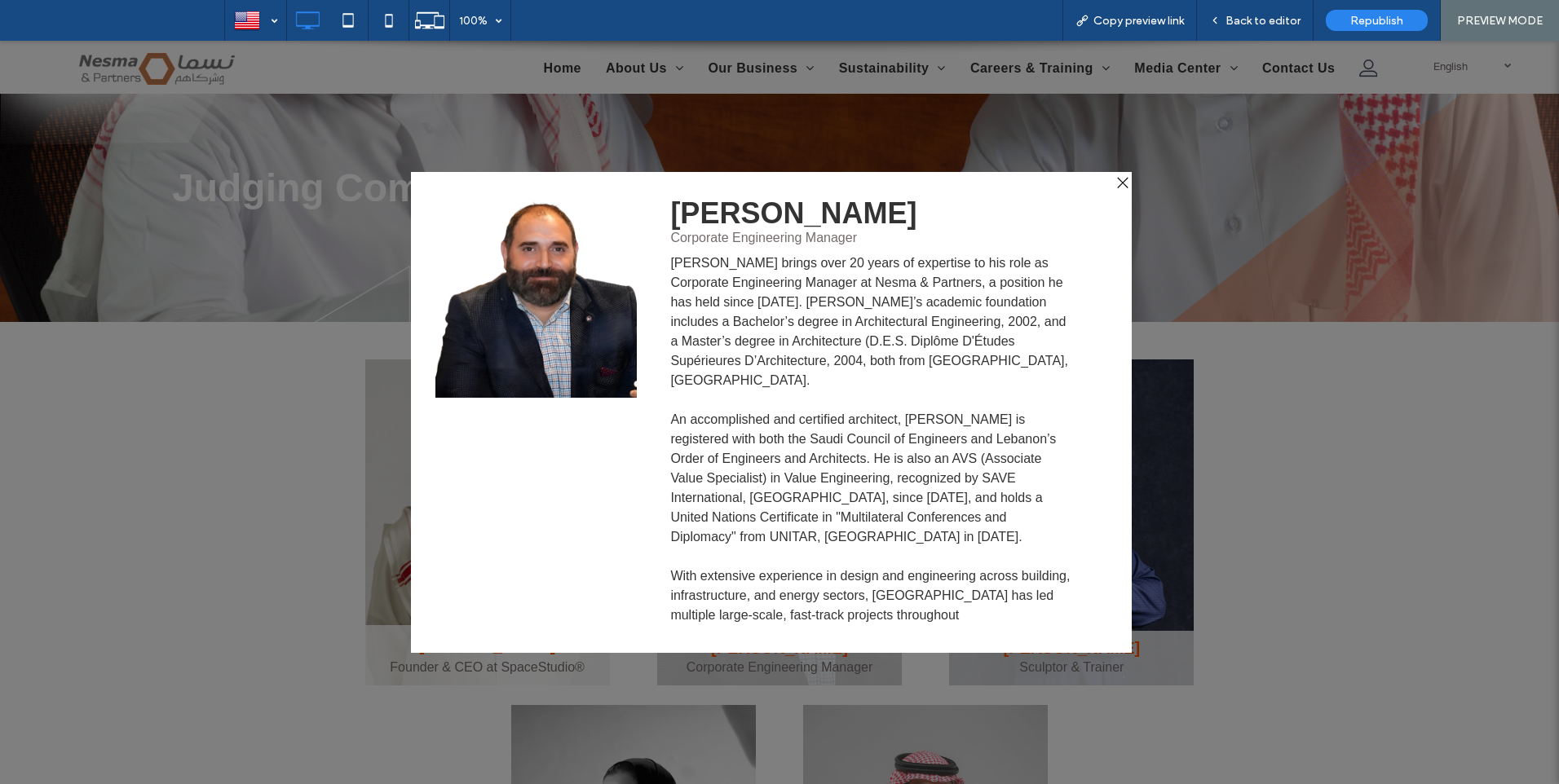
click at [1121, 185] on div at bounding box center [1121, 183] width 22 height 22
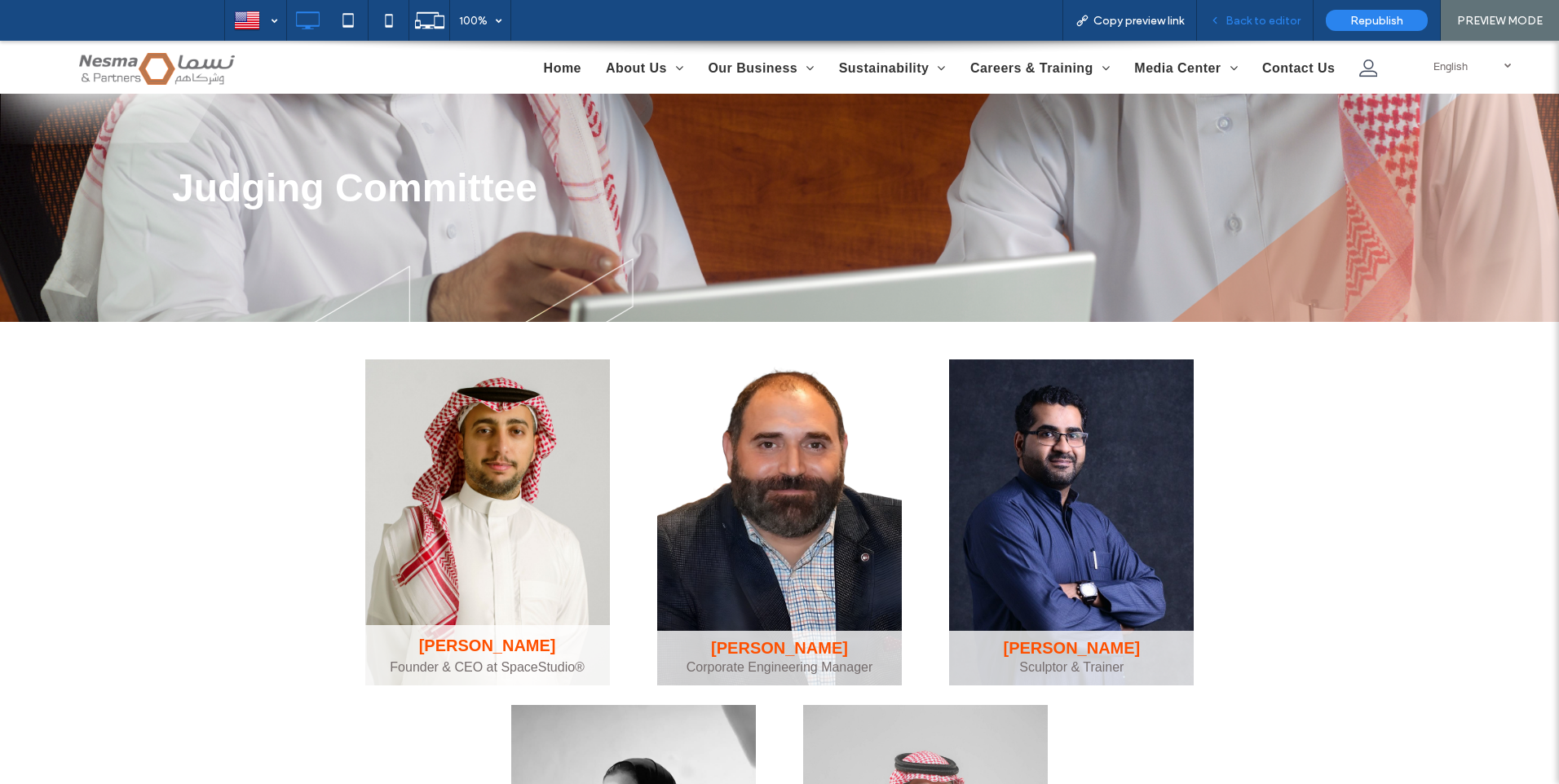
click at [1273, 20] on span "Back to editor" at bounding box center [1263, 21] width 75 height 14
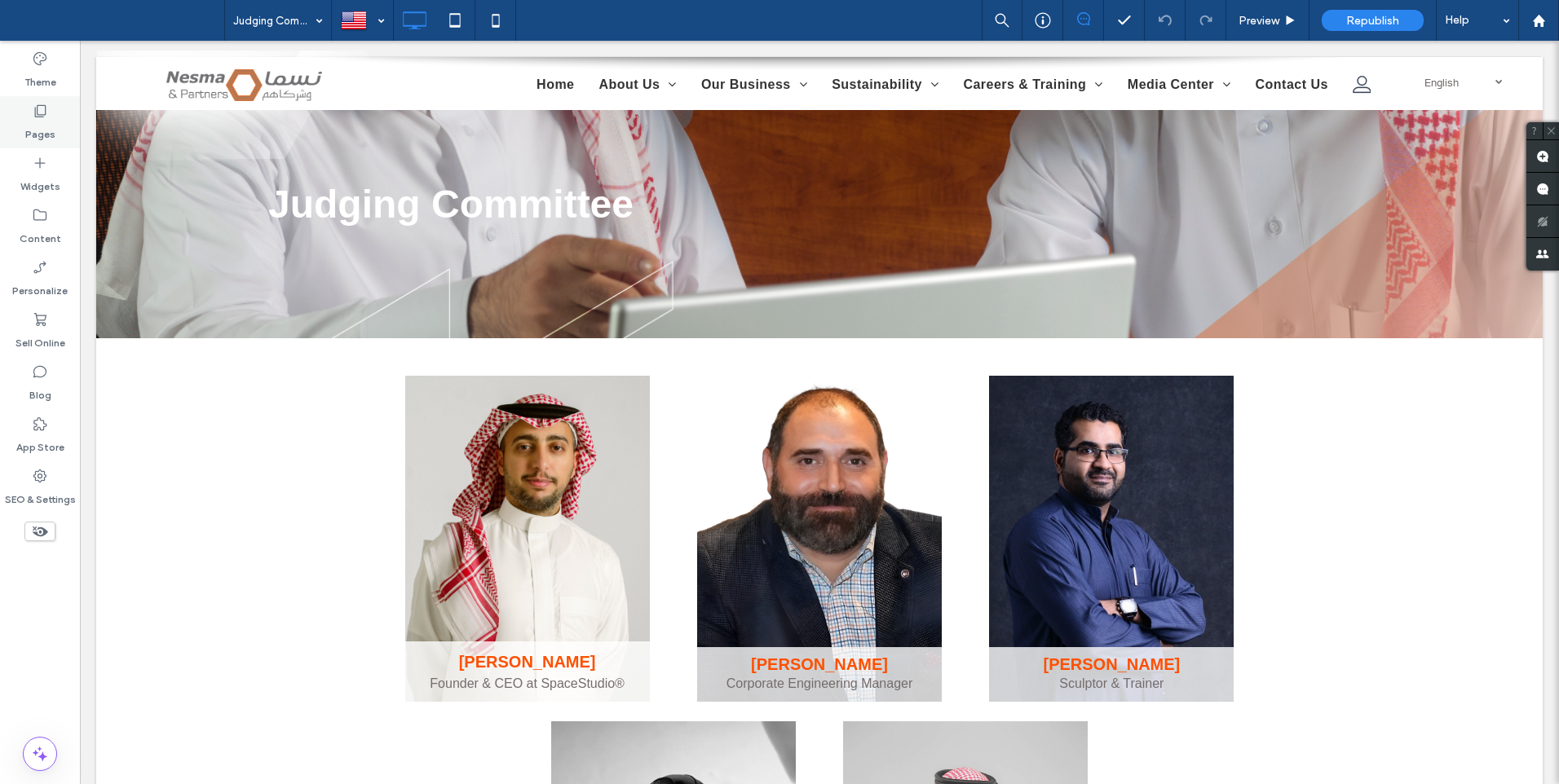
click at [45, 127] on label "Pages" at bounding box center [40, 130] width 30 height 23
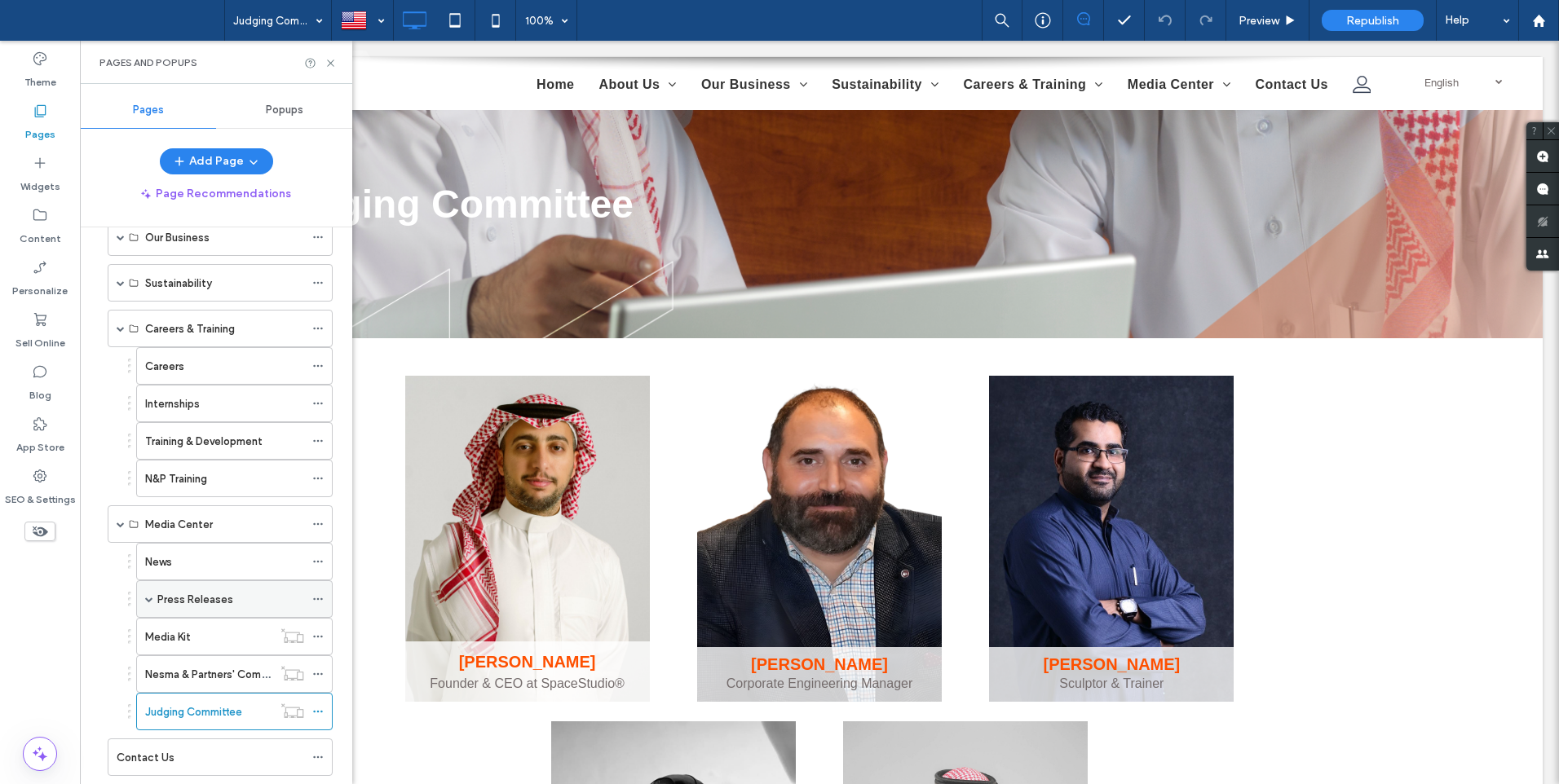
scroll to position [163, 0]
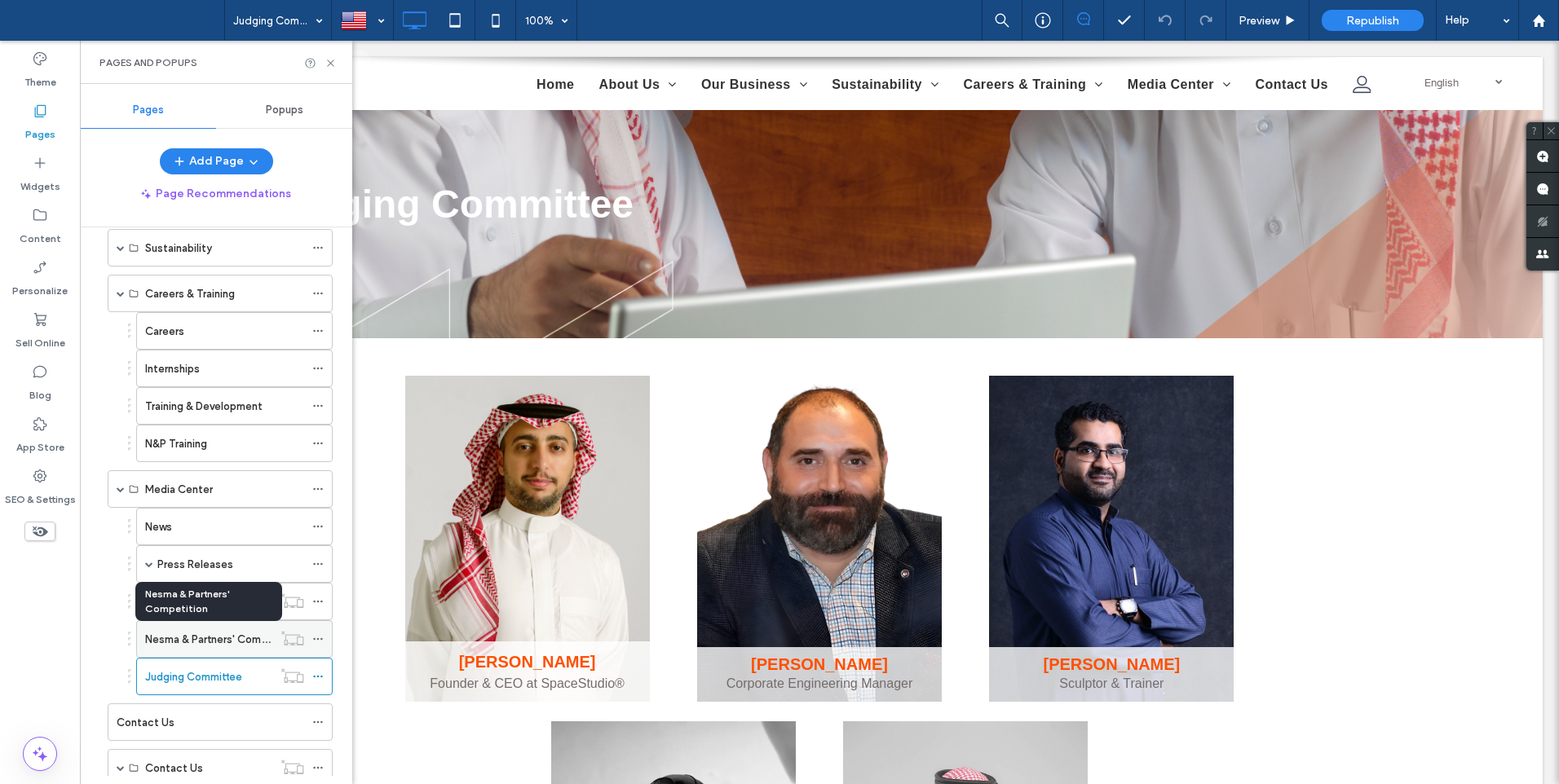
click at [197, 640] on label "Nesma & Partners' Competition" at bounding box center [223, 639] width 156 height 28
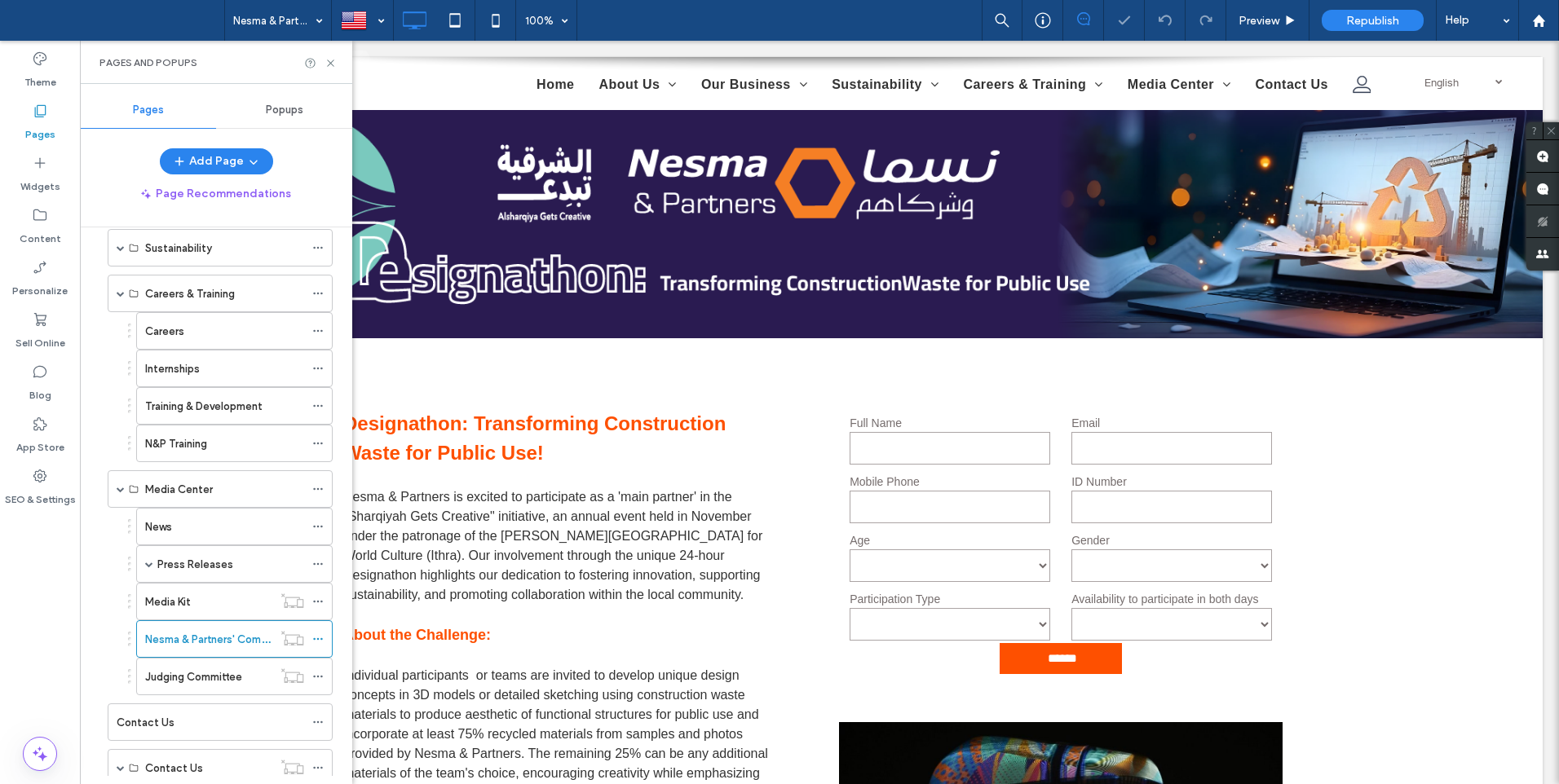
scroll to position [0, 0]
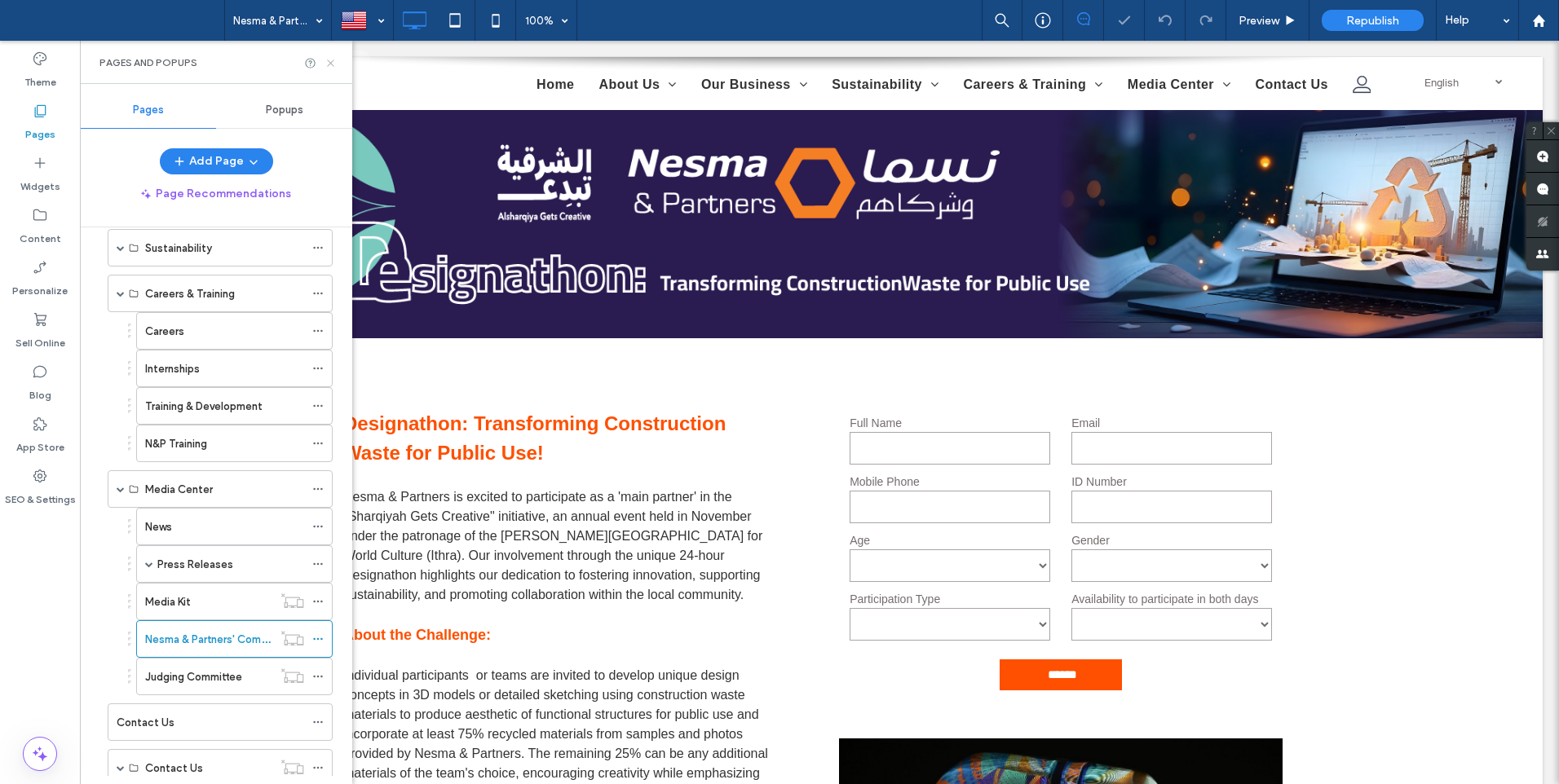
click at [331, 62] on use at bounding box center [331, 63] width 7 height 7
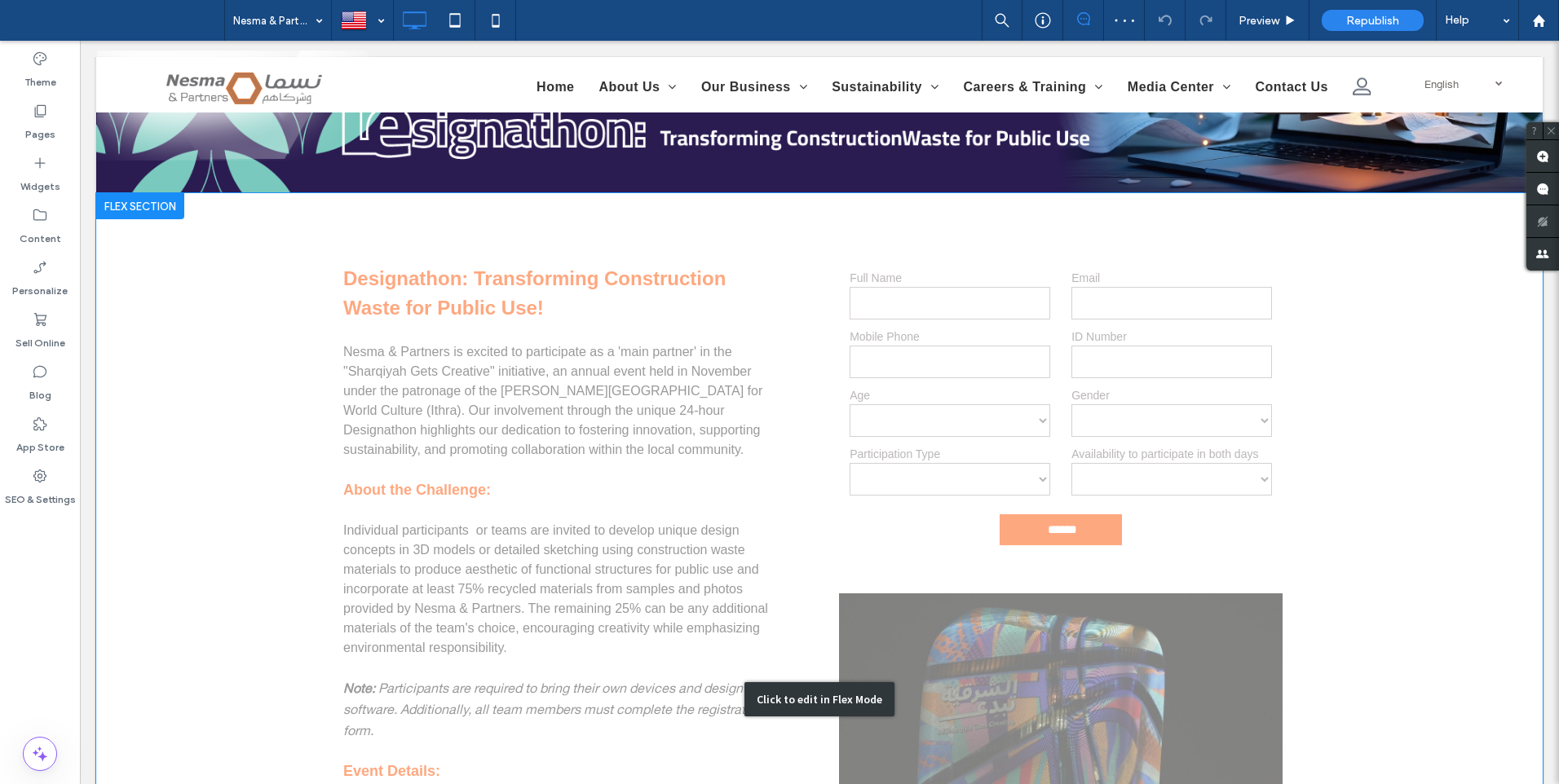
scroll to position [163, 0]
